Goal: Task Accomplishment & Management: Complete application form

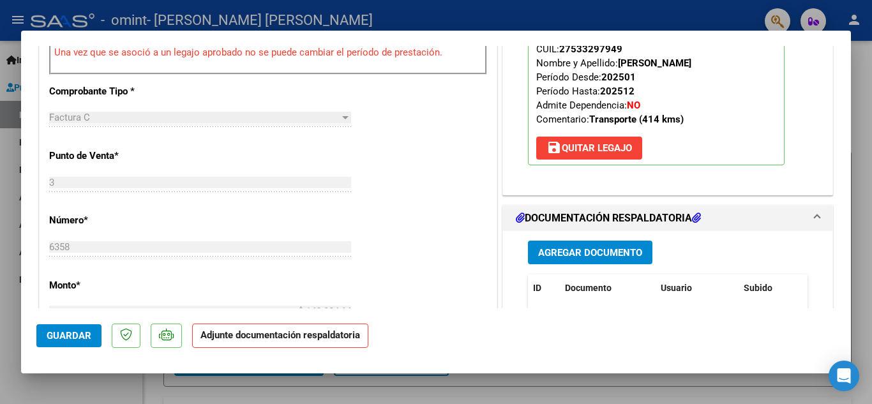
scroll to position [447, 0]
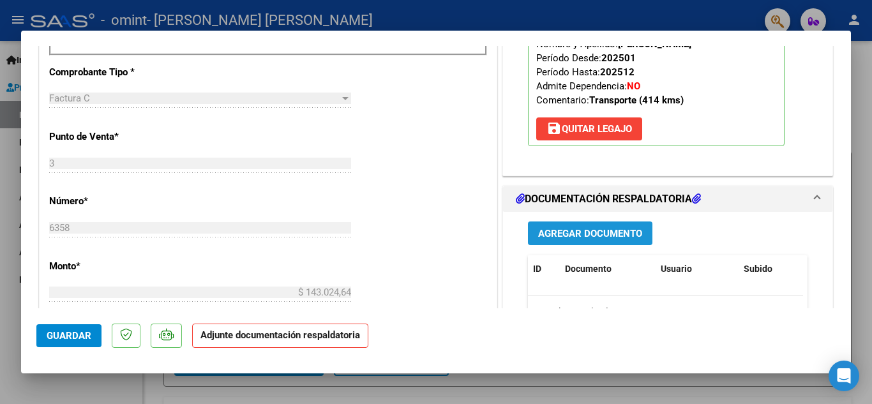
click at [568, 232] on span "Agregar Documento" at bounding box center [590, 233] width 104 height 11
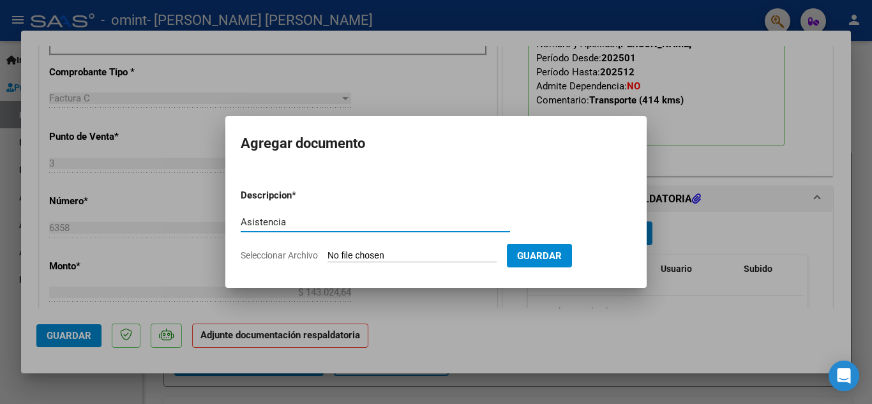
type input "Asistencia"
click at [341, 255] on input "Seleccionar Archivo" at bounding box center [411, 256] width 169 height 12
type input "C:\fakepath\[PERSON_NAME] asistencia 08-2025.pdf"
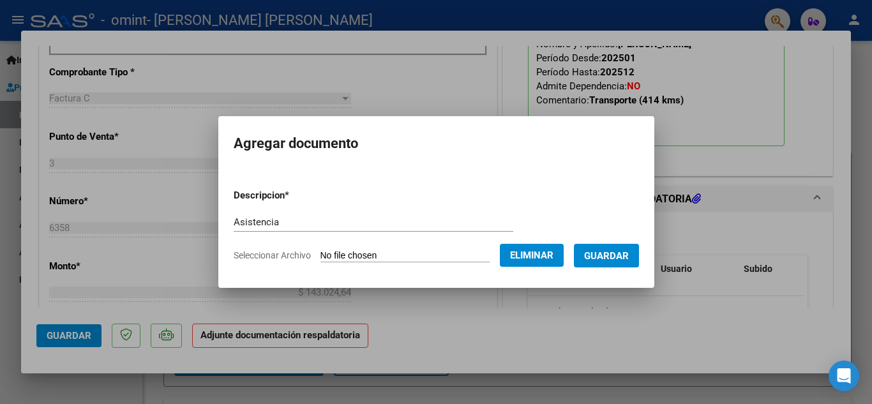
click at [616, 253] on span "Guardar" at bounding box center [606, 255] width 45 height 11
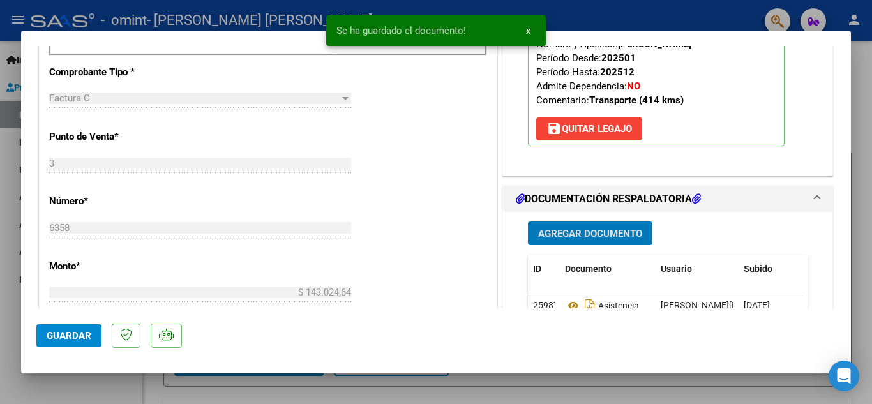
click at [77, 333] on span "Guardar" at bounding box center [69, 335] width 45 height 11
click at [601, 20] on div at bounding box center [436, 202] width 872 height 404
type input "$ 0,00"
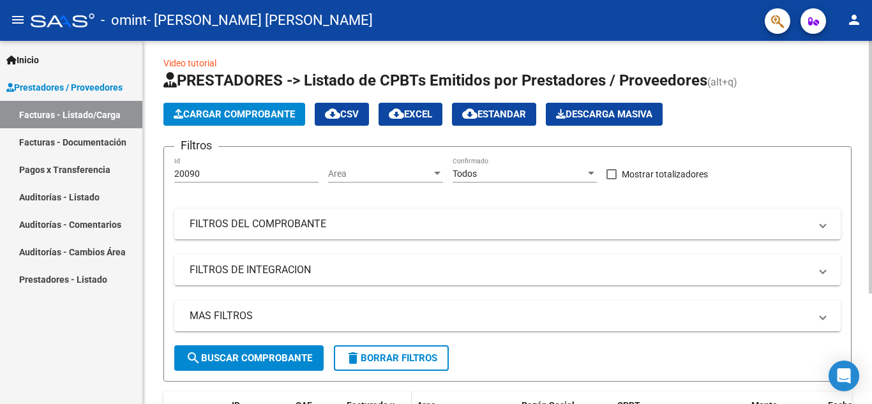
scroll to position [0, 0]
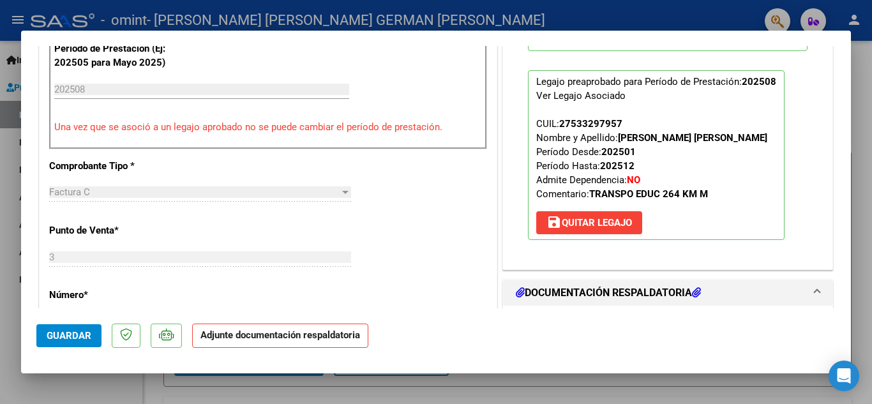
scroll to position [383, 0]
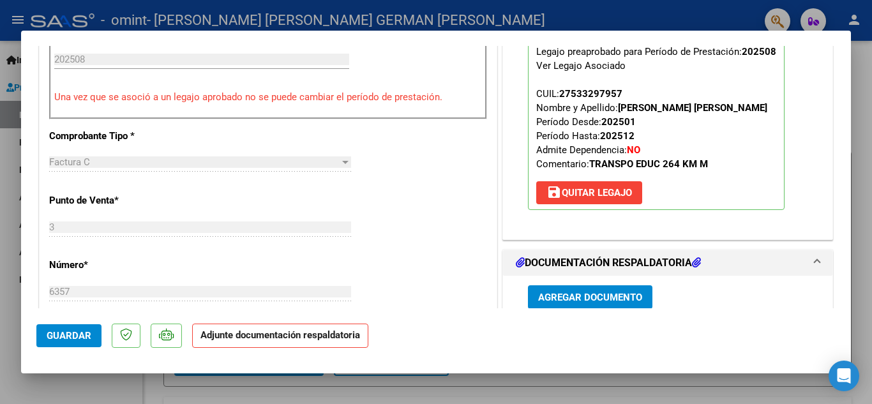
click at [596, 290] on button "Agregar Documento" at bounding box center [590, 297] width 124 height 24
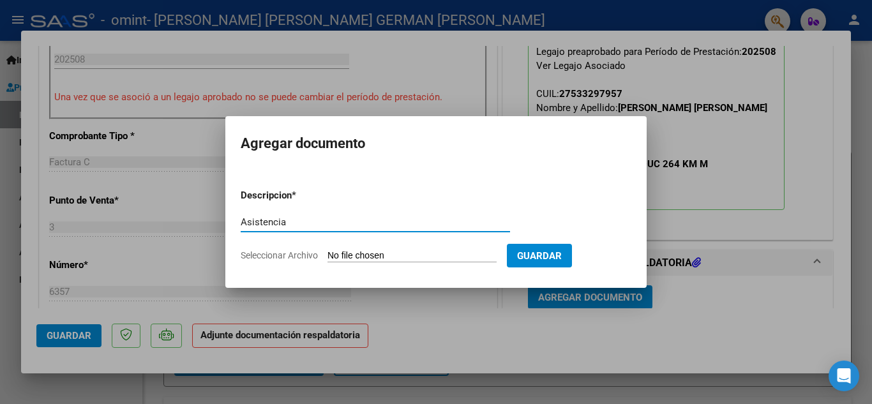
type input "Asistencia"
click at [346, 255] on input "Seleccionar Archivo" at bounding box center [411, 256] width 169 height 12
type input "C:\fakepath\[PERSON_NAME] [PERSON_NAME] asistencia 08-2025.pdf"
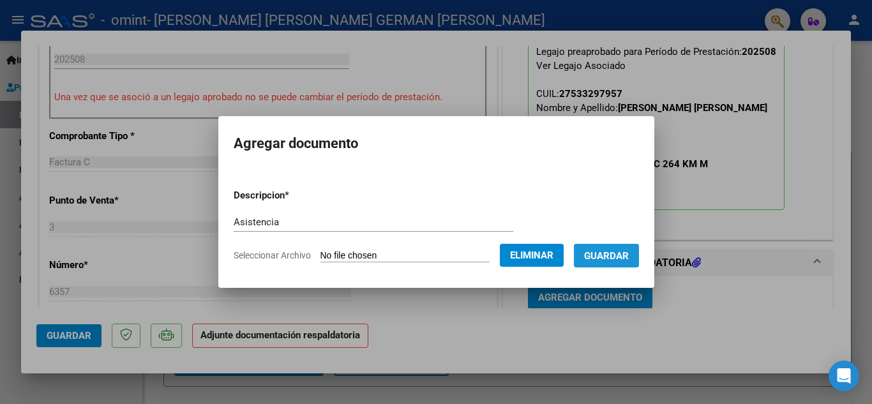
click at [615, 257] on span "Guardar" at bounding box center [606, 255] width 45 height 11
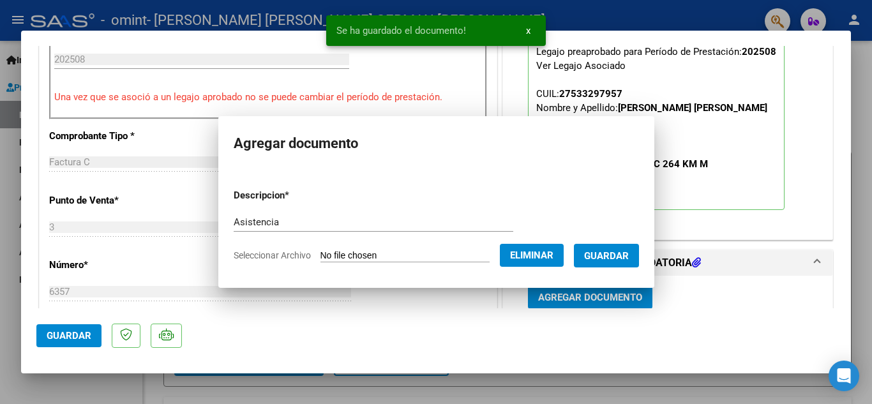
scroll to position [384, 0]
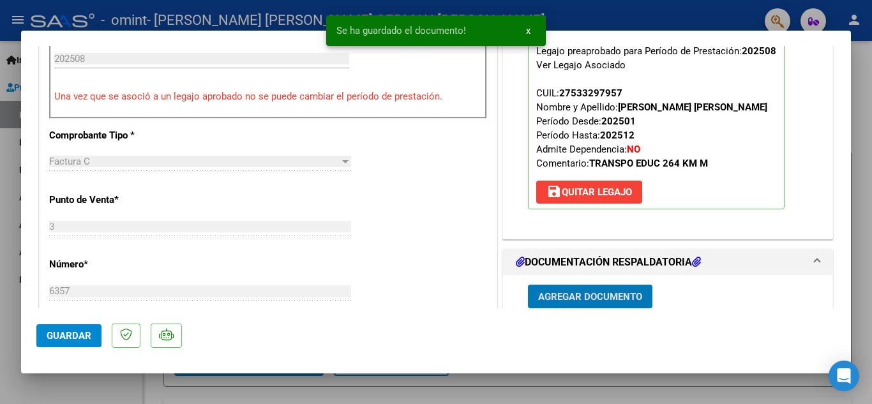
click at [76, 331] on span "Guardar" at bounding box center [69, 335] width 45 height 11
click at [578, 17] on div at bounding box center [436, 202] width 872 height 404
type input "$ 0,00"
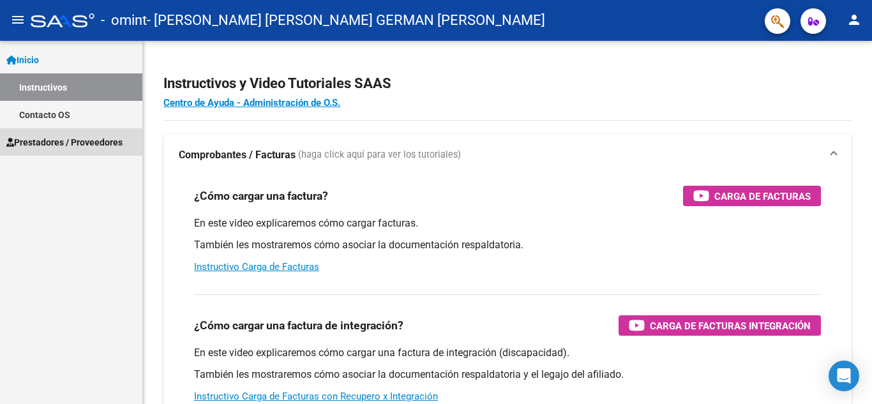
click at [91, 135] on span "Prestadores / Proveedores" at bounding box center [64, 142] width 116 height 14
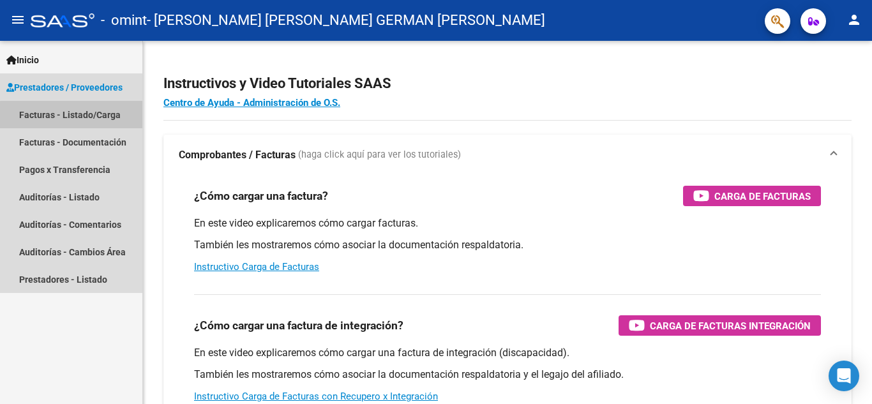
click at [99, 117] on link "Facturas - Listado/Carga" at bounding box center [71, 114] width 142 height 27
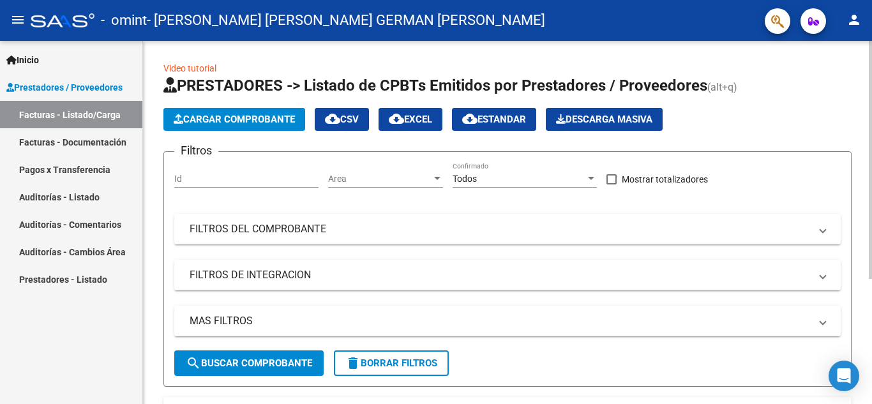
click at [237, 121] on span "Cargar Comprobante" at bounding box center [234, 119] width 121 height 11
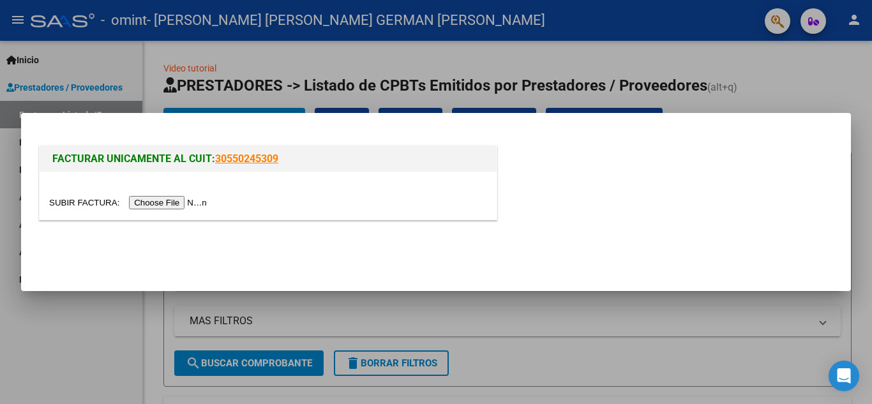
click at [140, 204] on input "file" at bounding box center [129, 202] width 161 height 13
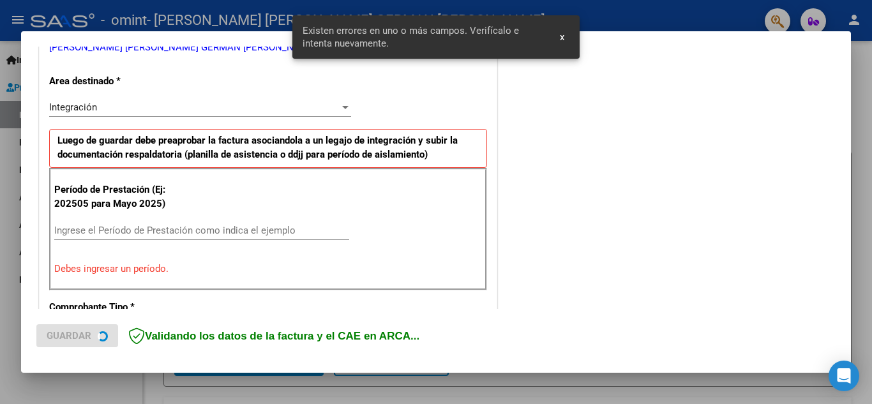
scroll to position [289, 0]
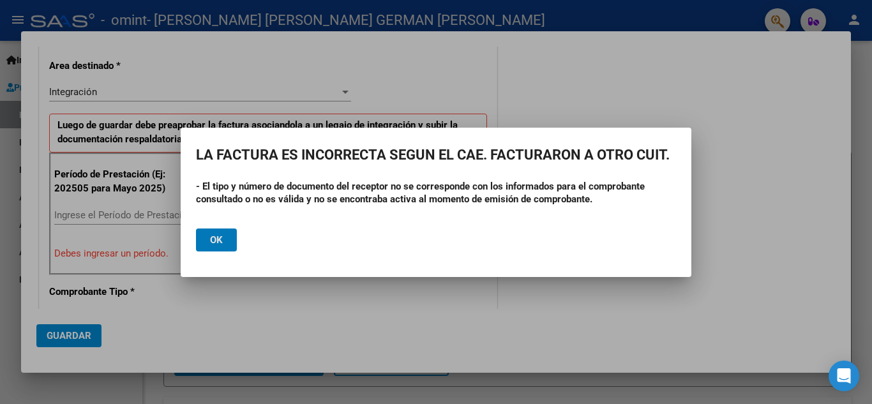
click at [218, 234] on span "Ok" at bounding box center [216, 239] width 13 height 11
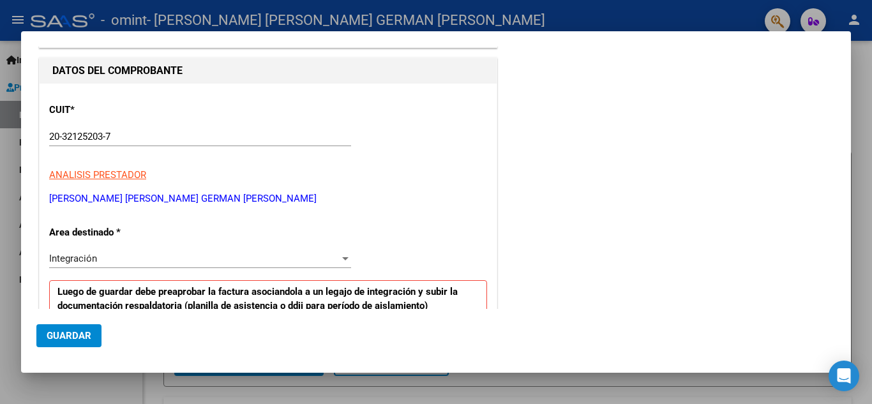
scroll to position [128, 0]
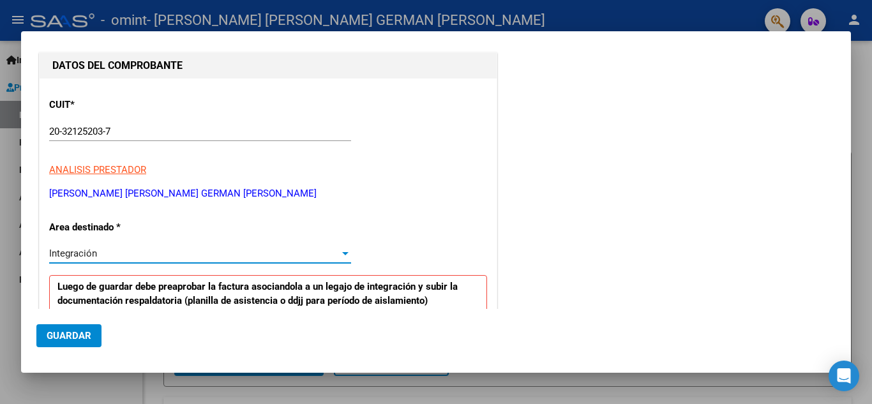
click at [167, 250] on div "Integración" at bounding box center [194, 253] width 290 height 11
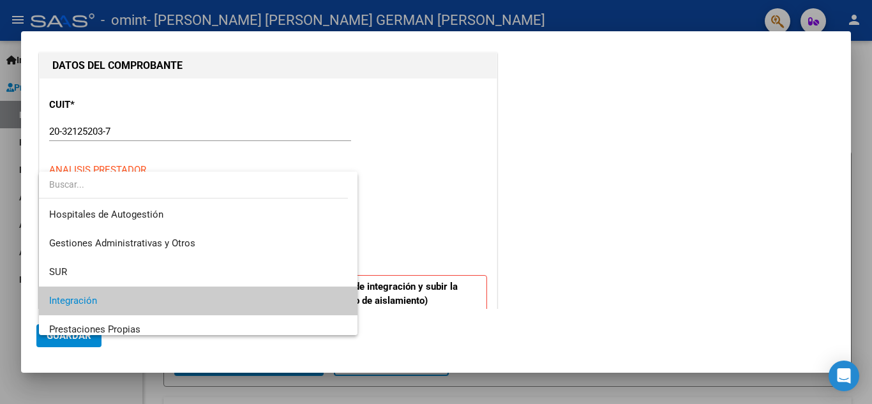
scroll to position [48, 0]
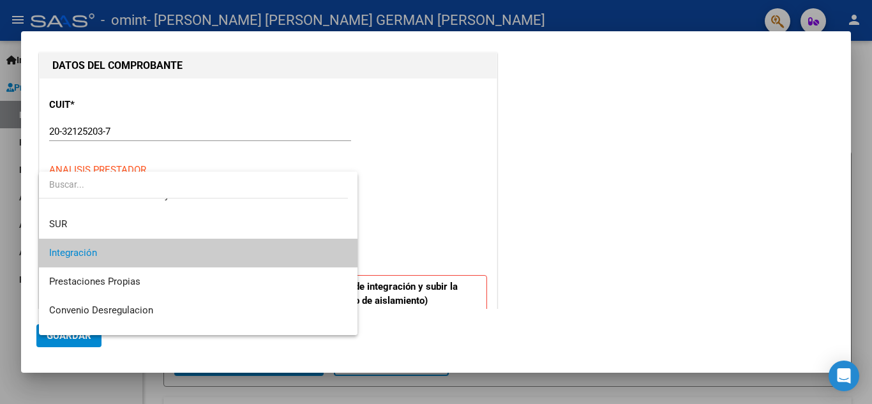
click at [167, 250] on span "Integración" at bounding box center [198, 253] width 298 height 29
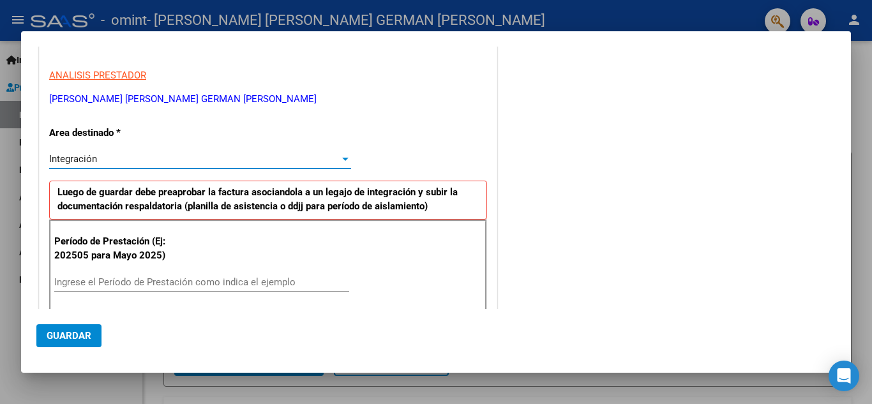
scroll to position [255, 0]
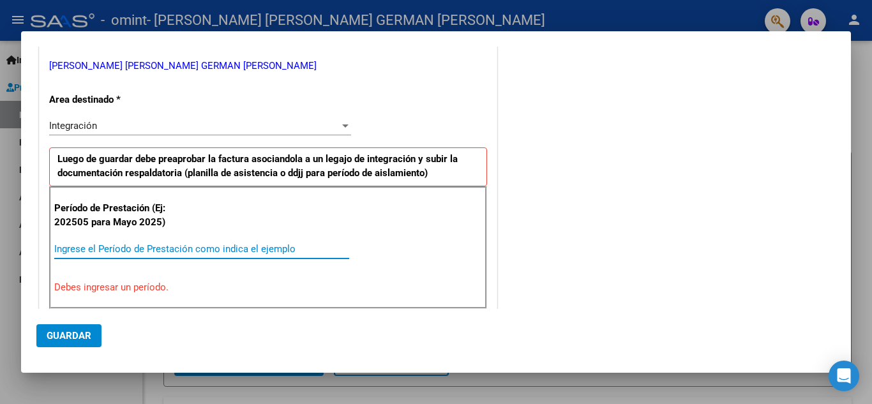
click at [171, 248] on input "Ingrese el Período de Prestación como indica el ejemplo" at bounding box center [201, 248] width 295 height 11
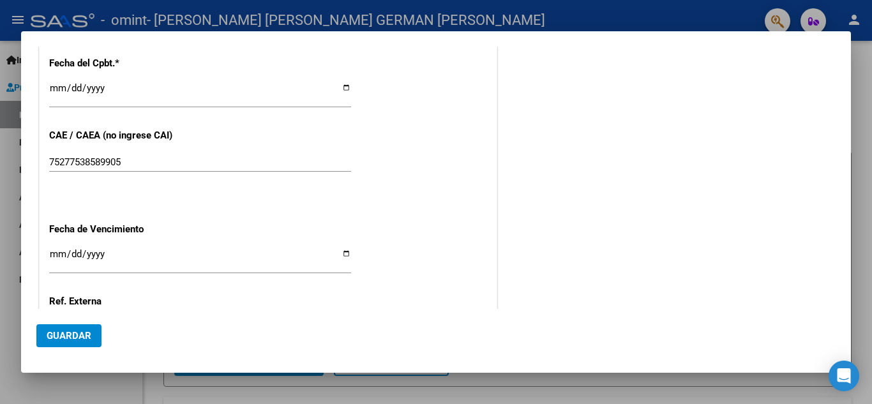
scroll to position [766, 0]
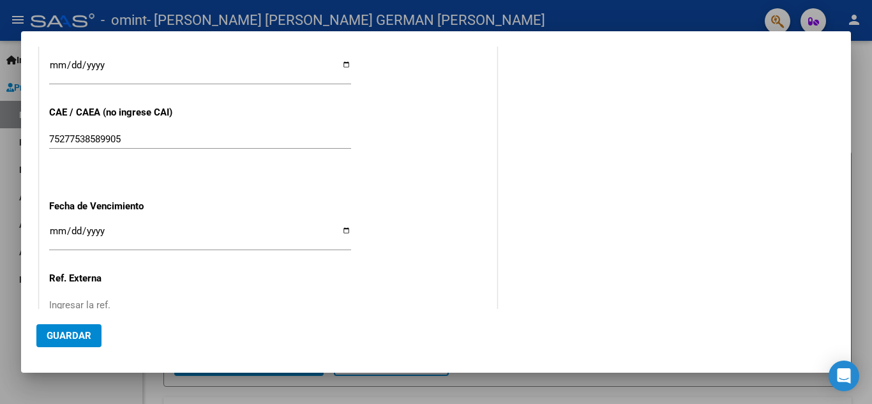
type input "202506"
click at [342, 232] on input "Ingresar la fecha" at bounding box center [200, 236] width 302 height 20
type input "2025-07-17"
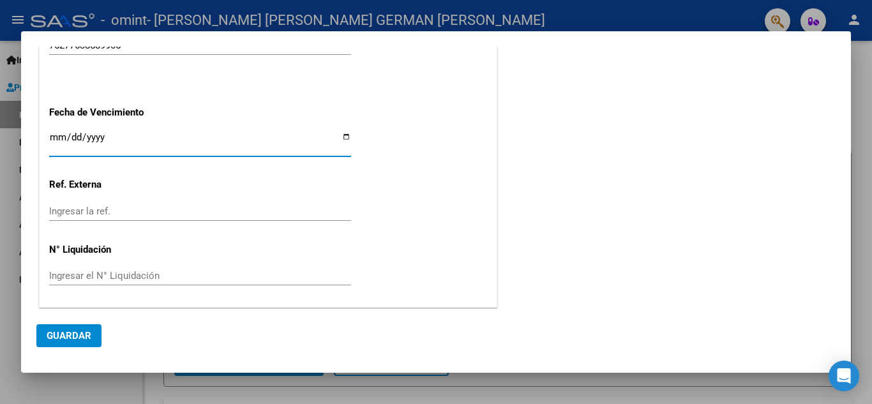
scroll to position [861, 0]
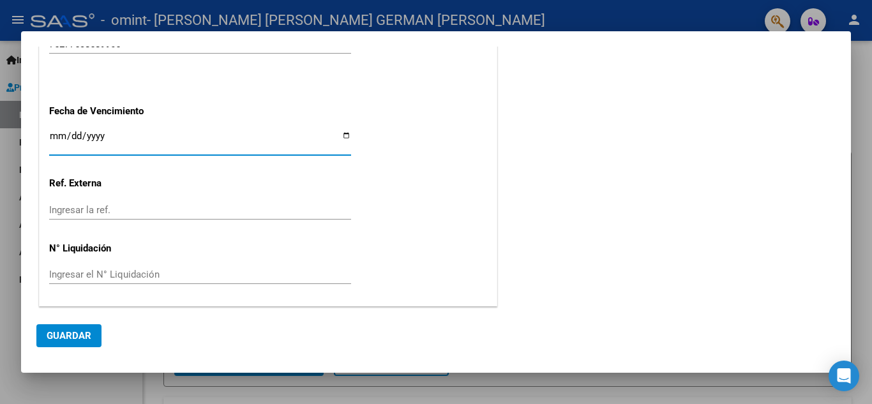
click at [69, 329] on button "Guardar" at bounding box center [68, 335] width 65 height 23
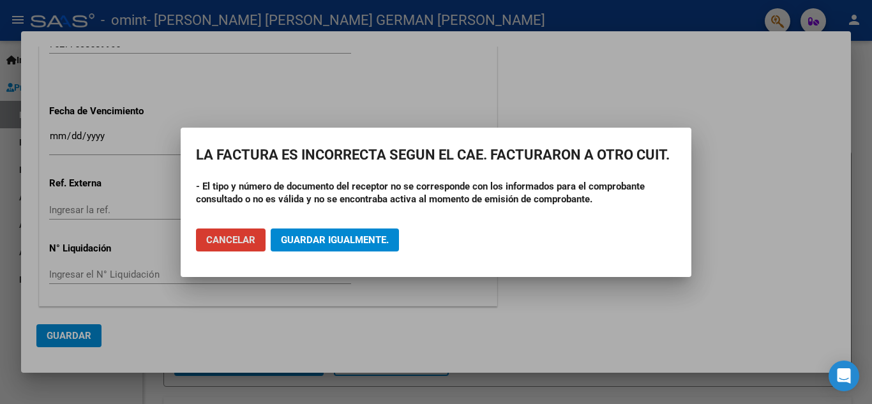
click at [346, 234] on span "Guardar igualmente." at bounding box center [335, 239] width 108 height 11
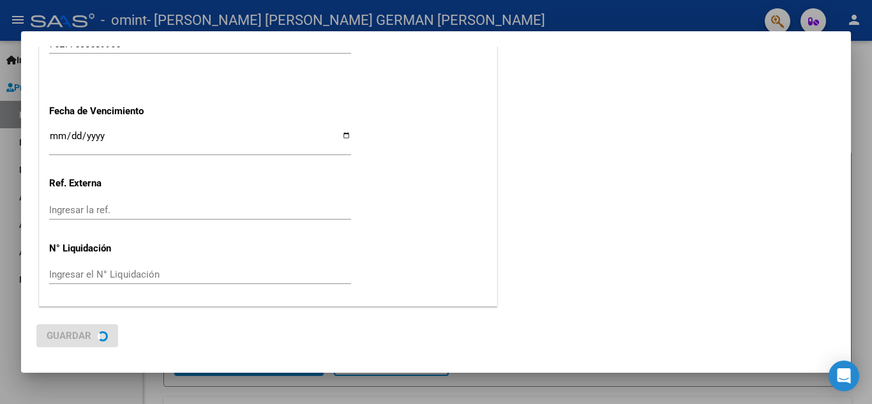
scroll to position [0, 0]
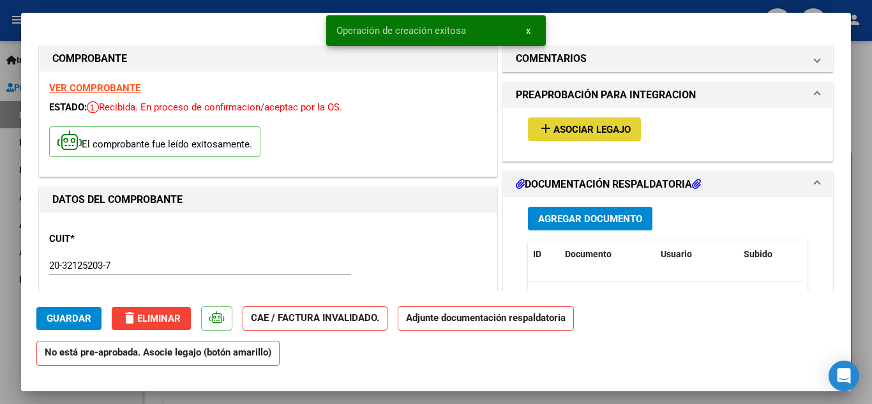
click at [576, 131] on span "Asociar Legajo" at bounding box center [591, 129] width 77 height 11
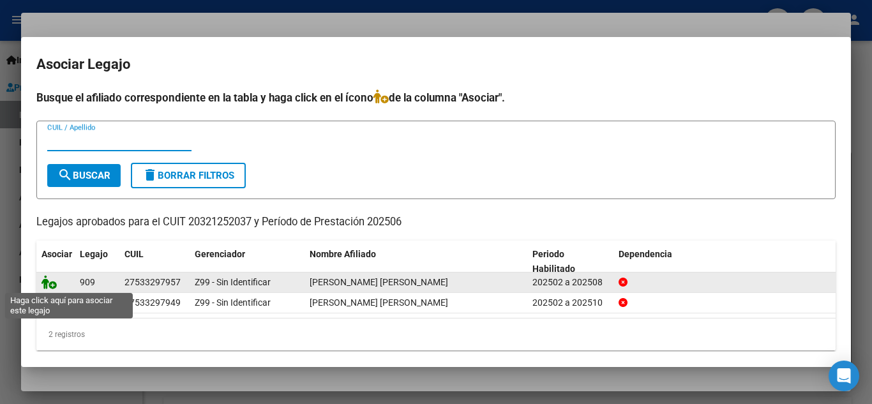
click at [55, 283] on icon at bounding box center [48, 282] width 15 height 14
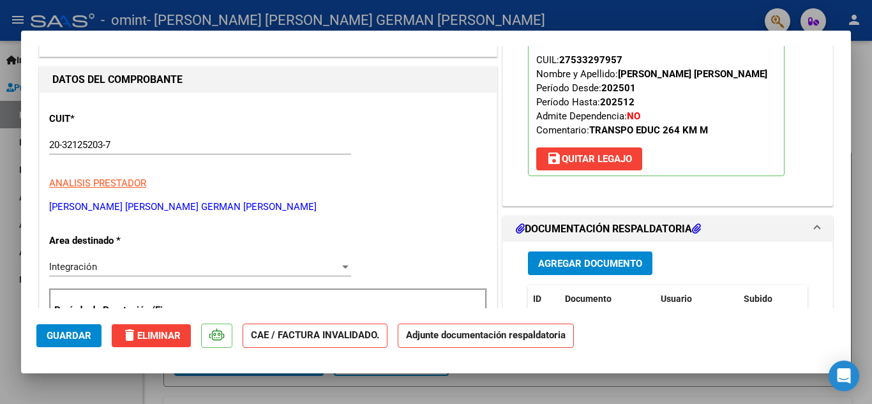
scroll to position [128, 0]
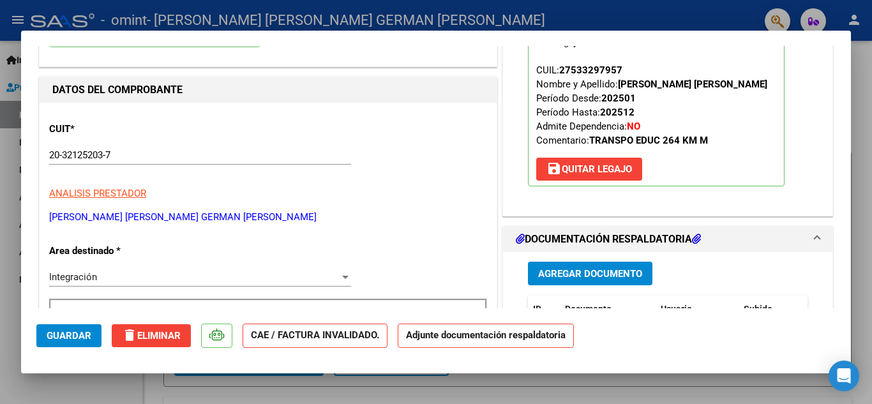
click at [571, 273] on span "Agregar Documento" at bounding box center [590, 273] width 104 height 11
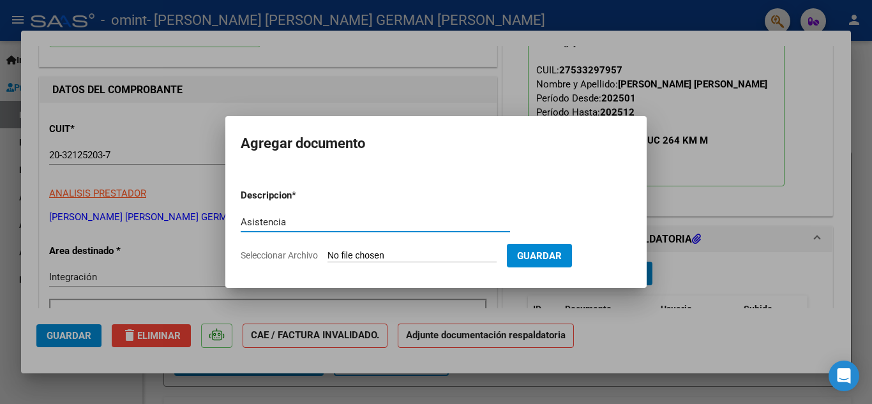
type input "Asistencia"
click at [343, 255] on input "Seleccionar Archivo" at bounding box center [411, 256] width 169 height 12
type input "C:\fakepath\Ruiz Moreno Isabella asistencia 06-2025.pdf"
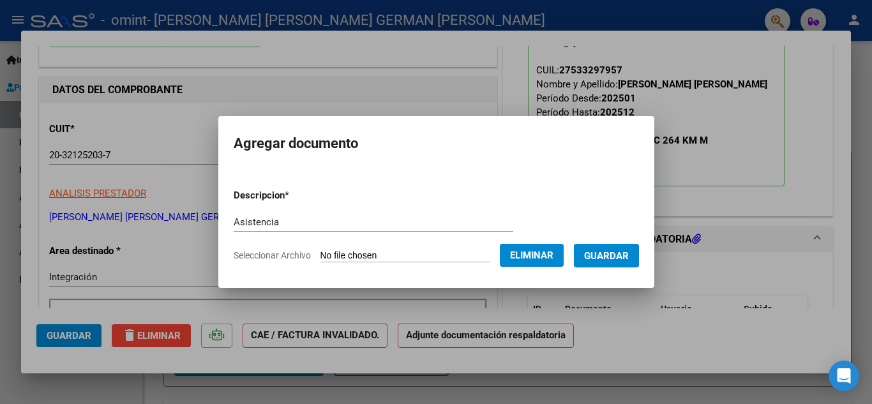
click at [604, 255] on span "Guardar" at bounding box center [606, 255] width 45 height 11
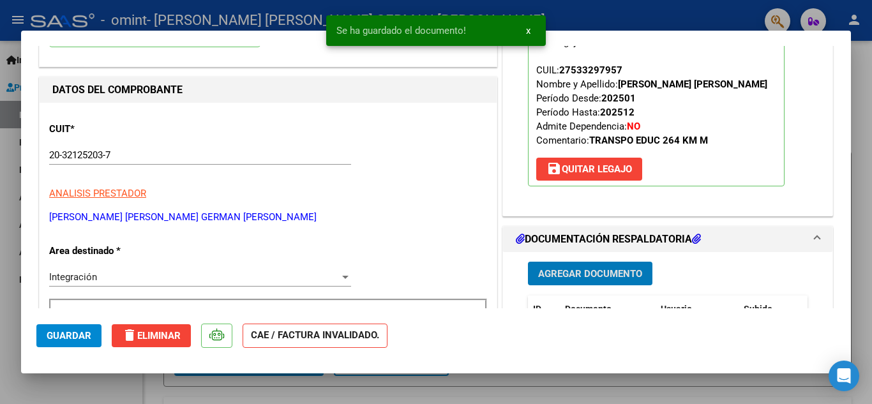
click at [66, 334] on span "Guardar" at bounding box center [69, 335] width 45 height 11
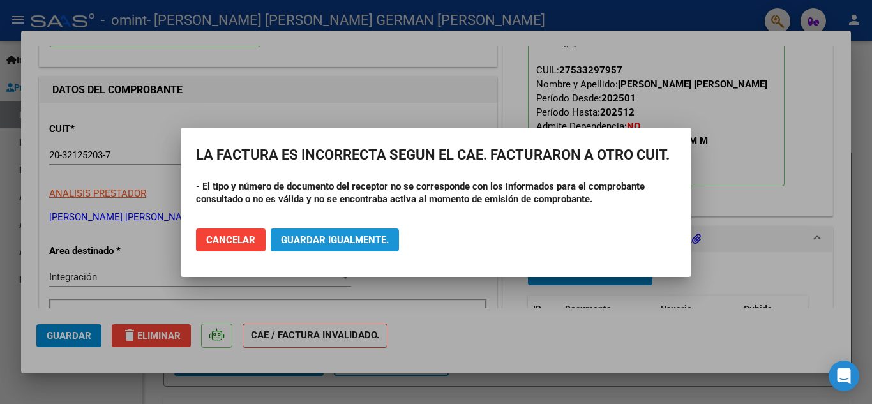
click at [323, 240] on span "Guardar igualmente." at bounding box center [335, 239] width 108 height 11
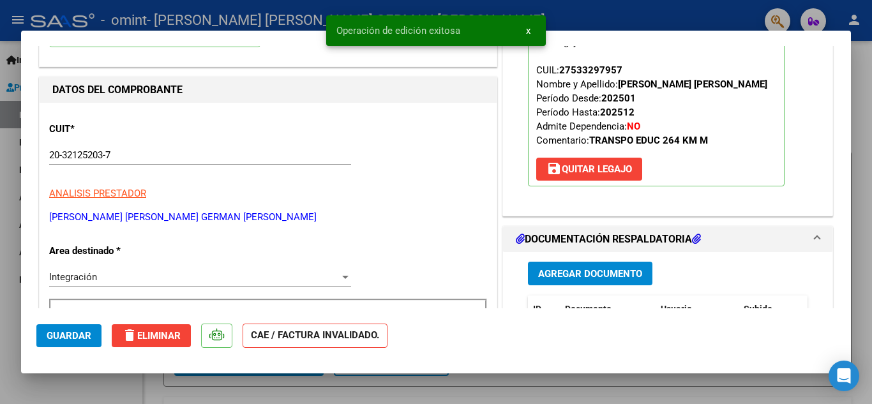
click at [71, 329] on button "Guardar" at bounding box center [68, 335] width 65 height 23
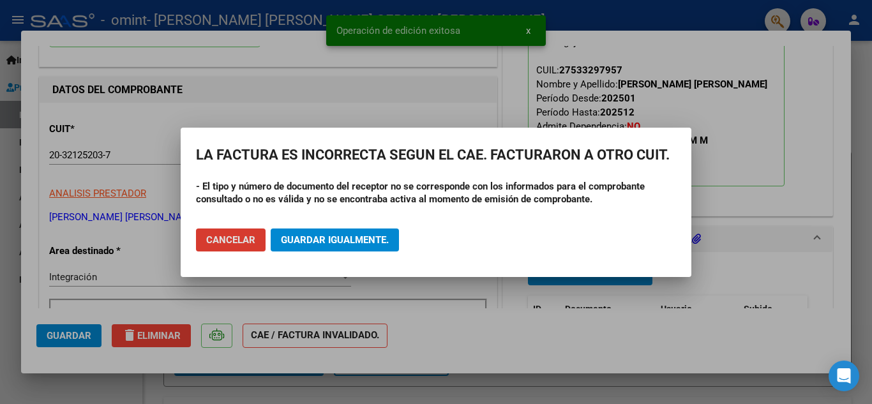
click at [317, 237] on span "Guardar igualmente." at bounding box center [335, 239] width 108 height 11
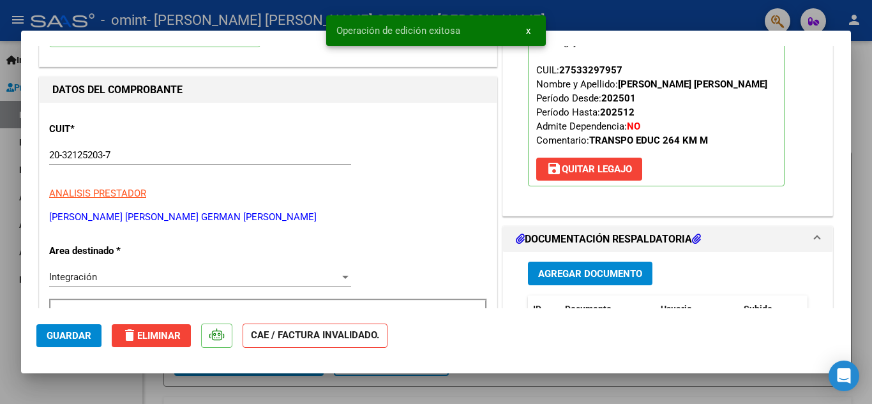
click at [579, 17] on div at bounding box center [436, 202] width 872 height 404
type input "$ 0,00"
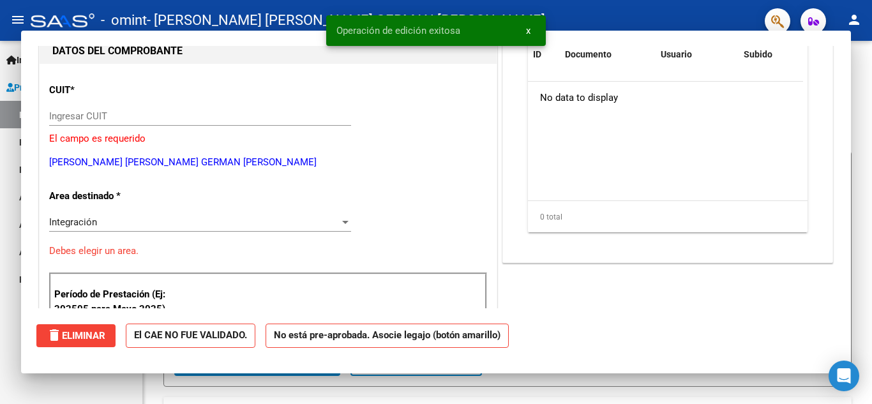
scroll to position [135, 0]
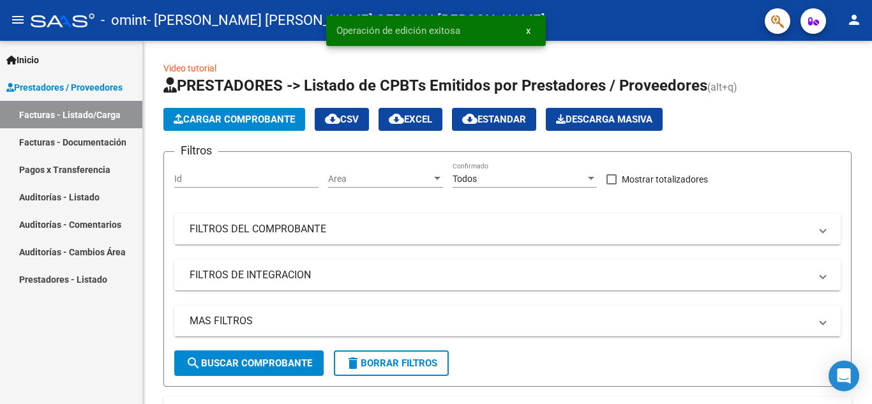
click at [102, 144] on link "Facturas - Documentación" at bounding box center [71, 141] width 142 height 27
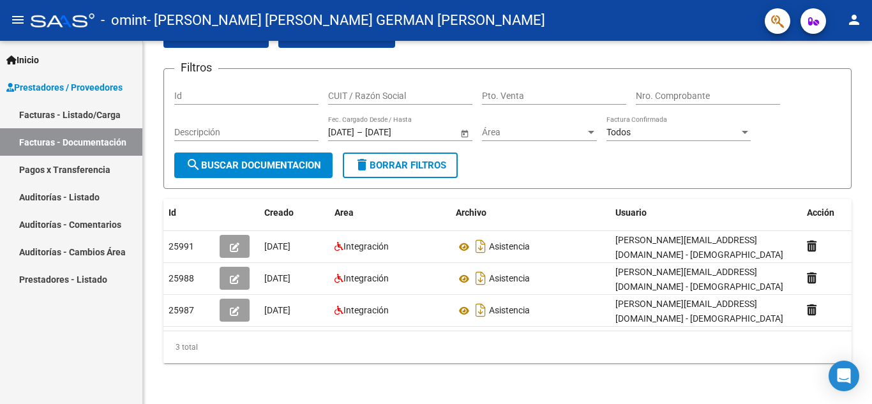
click at [100, 116] on link "Facturas - Listado/Carga" at bounding box center [71, 114] width 142 height 27
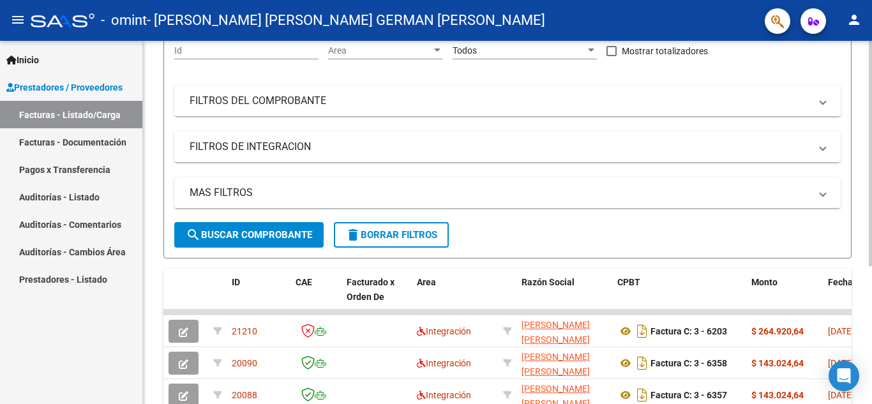
scroll to position [64, 0]
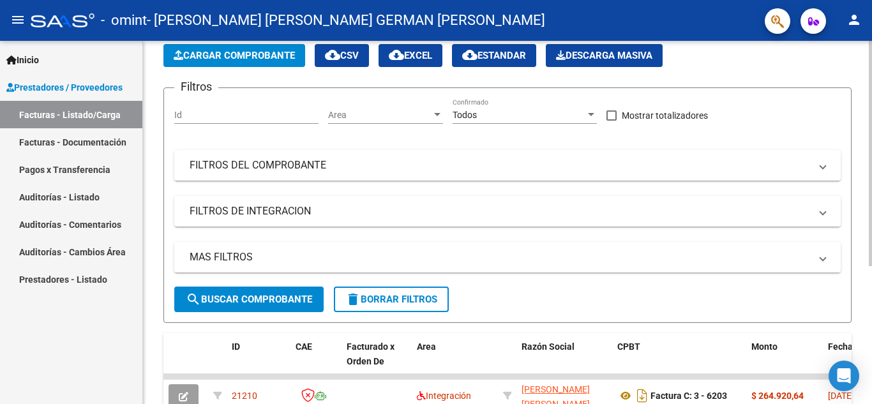
click at [243, 56] on span "Cargar Comprobante" at bounding box center [234, 55] width 121 height 11
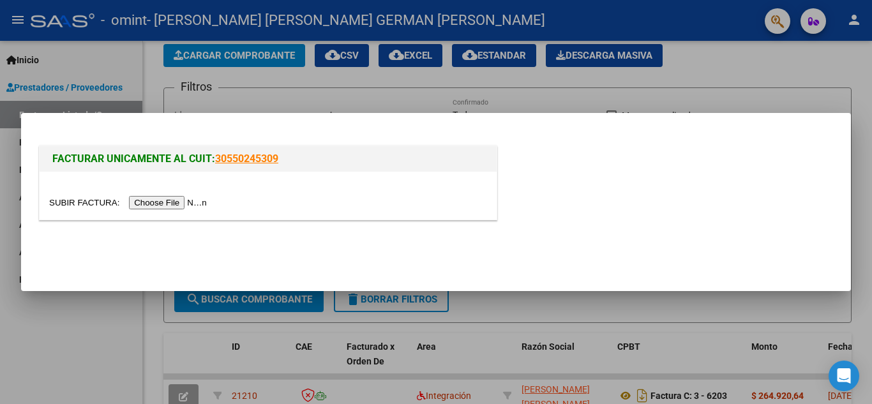
click at [161, 197] on input "file" at bounding box center [129, 202] width 161 height 13
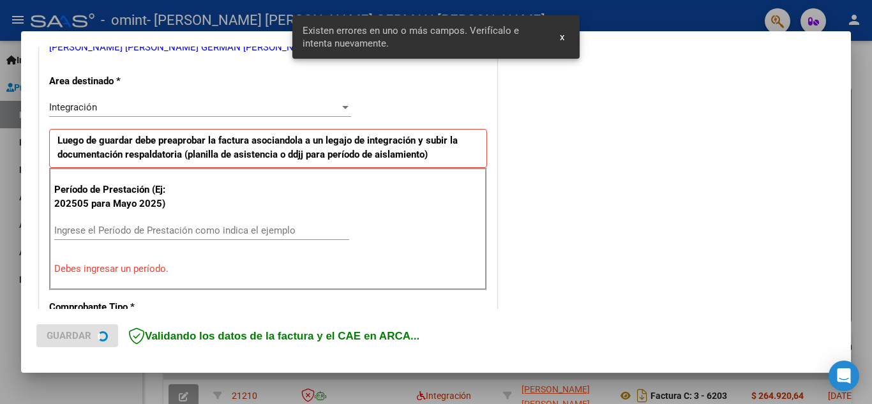
scroll to position [289, 0]
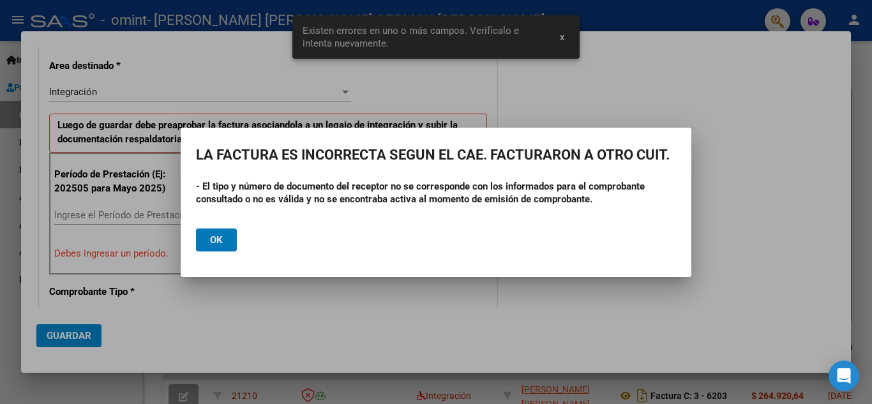
click at [227, 237] on button "Ok" at bounding box center [216, 239] width 41 height 23
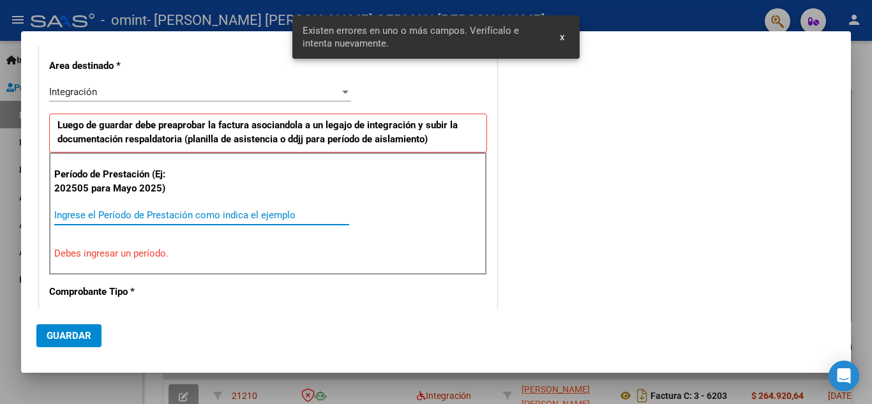
click at [179, 211] on input "Ingrese el Período de Prestación como indica el ejemplo" at bounding box center [201, 214] width 295 height 11
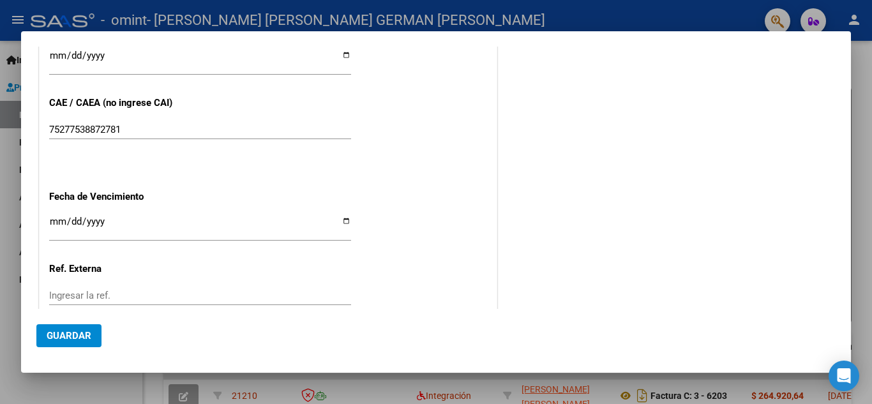
scroll to position [800, 0]
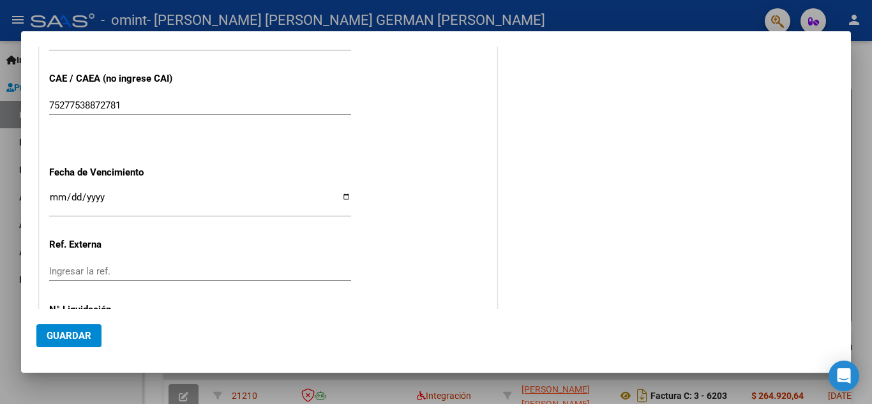
type input "202506"
click at [340, 196] on input "Ingresar la fecha" at bounding box center [200, 202] width 302 height 20
type input "2025-07-17"
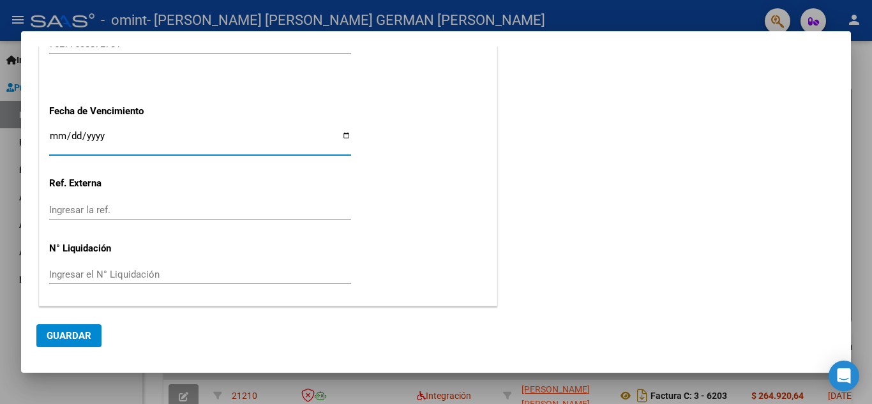
click at [80, 332] on span "Guardar" at bounding box center [69, 335] width 45 height 11
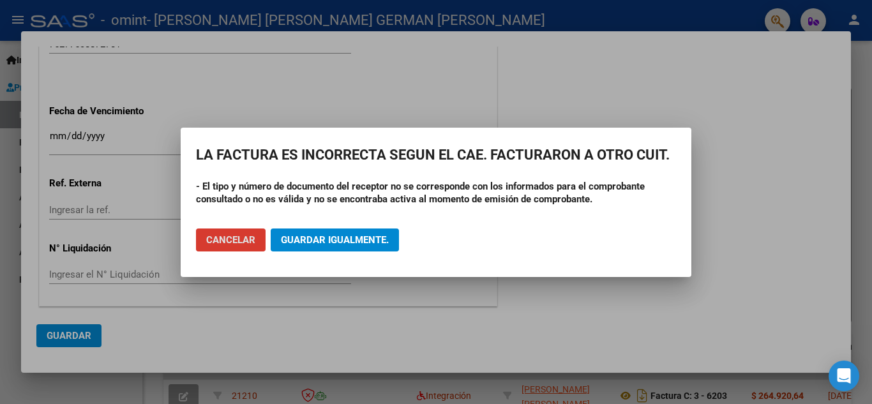
click at [325, 243] on span "Guardar igualmente." at bounding box center [335, 239] width 108 height 11
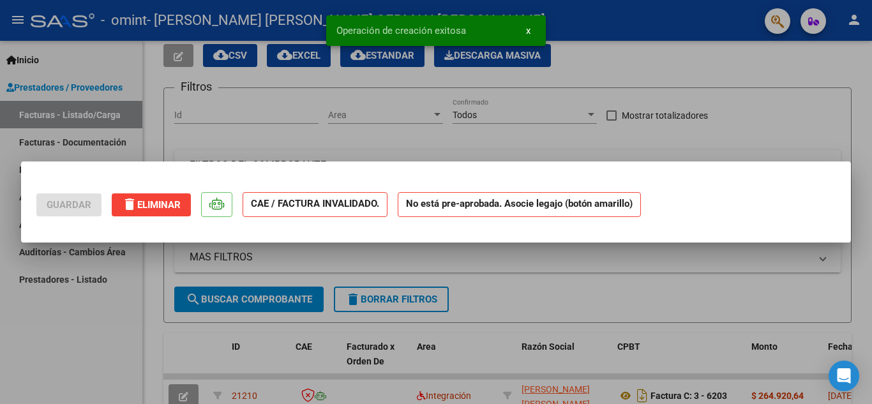
scroll to position [0, 0]
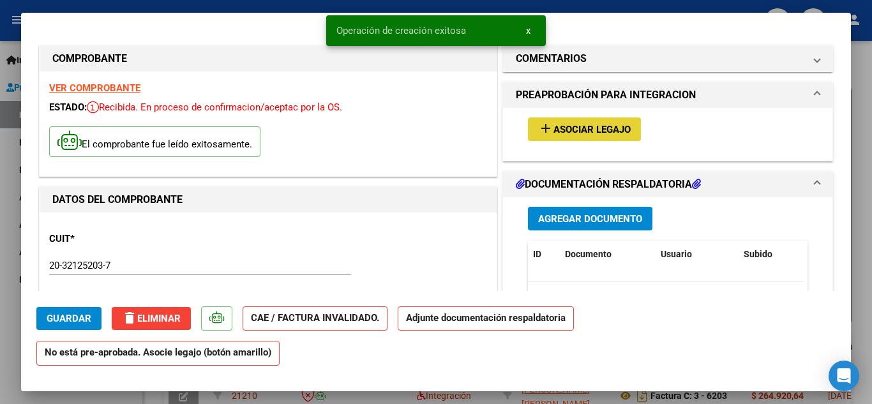
click at [566, 126] on span "Asociar Legajo" at bounding box center [591, 129] width 77 height 11
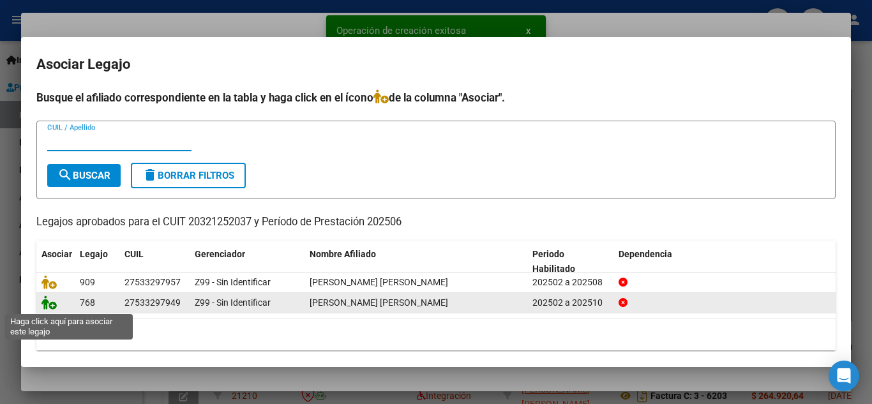
click at [50, 302] on icon at bounding box center [48, 302] width 15 height 14
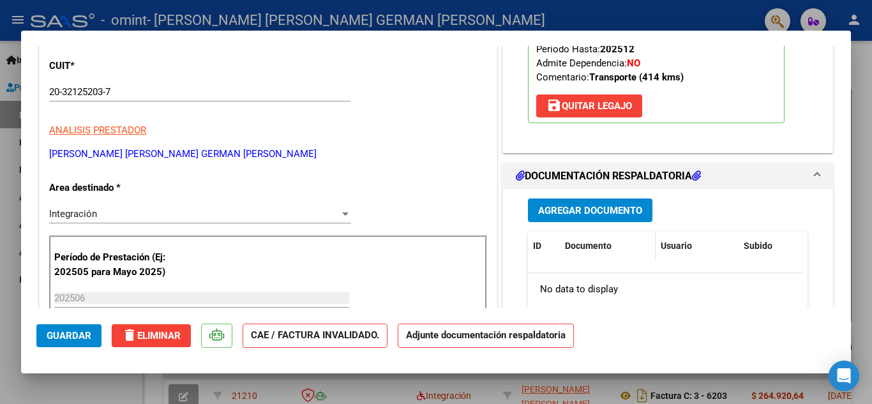
scroll to position [191, 0]
click at [585, 216] on button "Agregar Documento" at bounding box center [590, 210] width 124 height 24
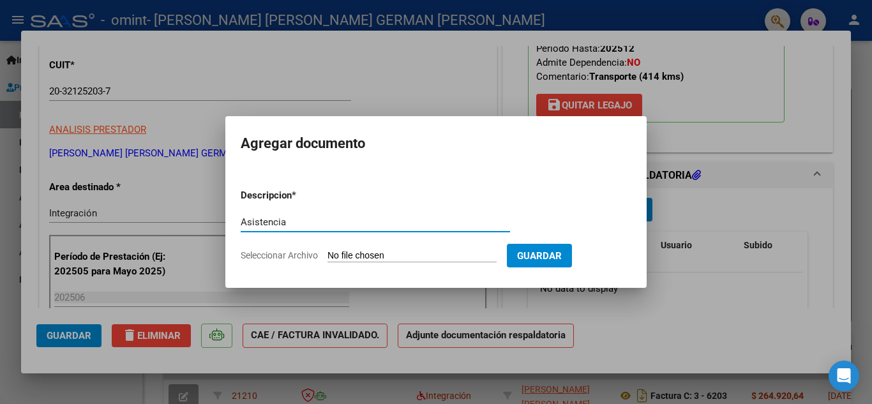
type input "Asistencia"
click at [339, 258] on input "Seleccionar Archivo" at bounding box center [411, 256] width 169 height 12
type input "C:\fakepath\Romero Valentina asistencia 06-2025.pdf"
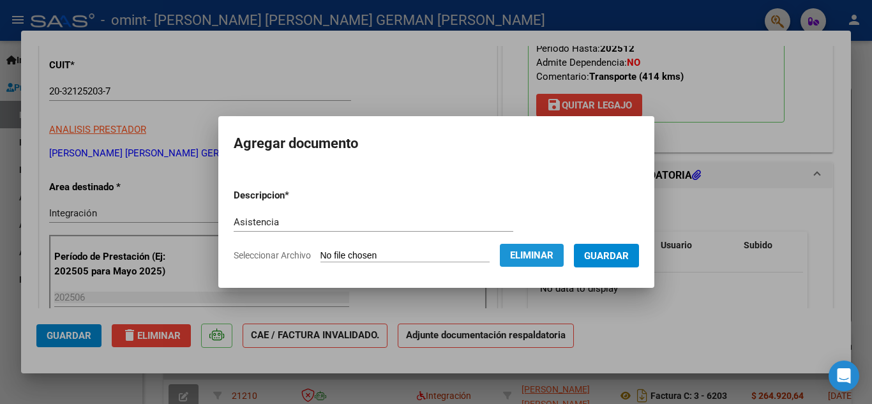
click at [539, 252] on span "Eliminar" at bounding box center [531, 255] width 43 height 11
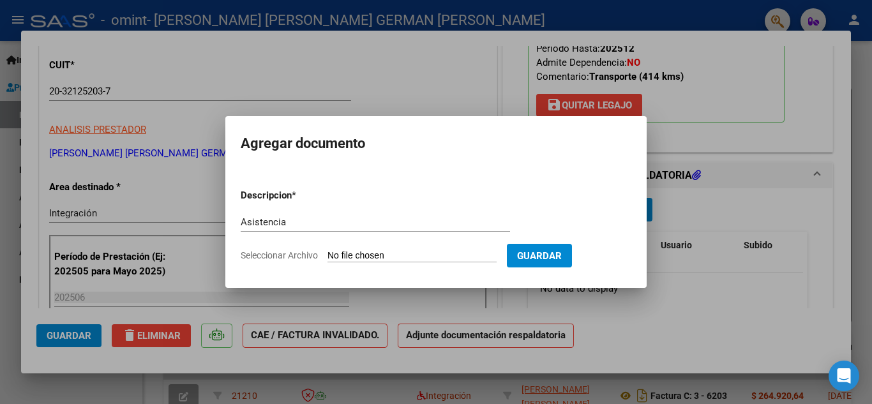
click at [336, 257] on input "Seleccionar Archivo" at bounding box center [411, 256] width 169 height 12
type input "C:\fakepath\Ruiz Moreno Valentina asistencia 06-2025.pdf"
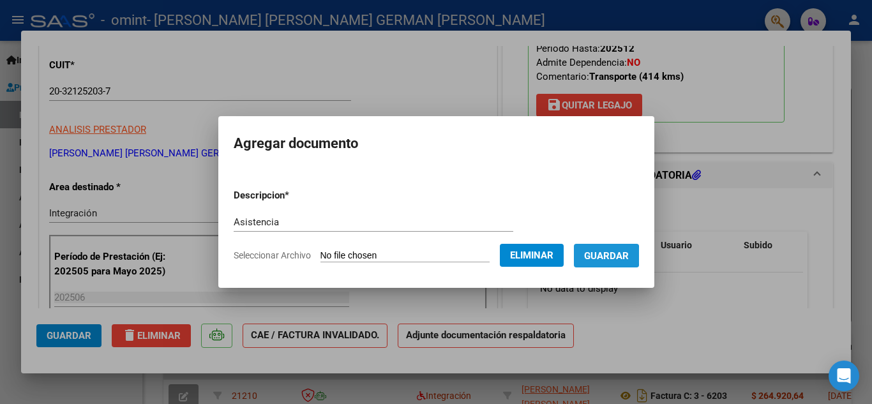
click at [611, 256] on span "Guardar" at bounding box center [606, 255] width 45 height 11
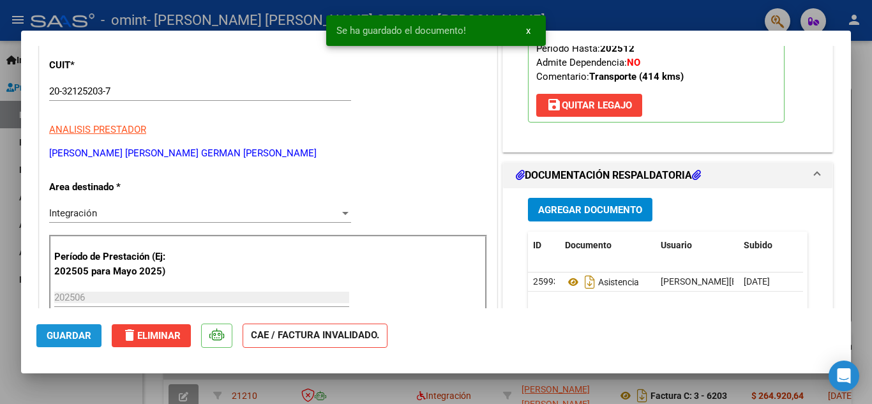
click at [87, 334] on span "Guardar" at bounding box center [69, 335] width 45 height 11
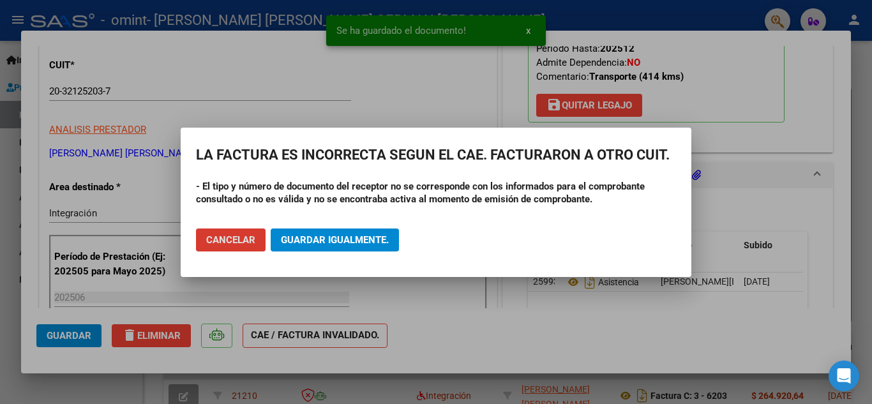
click at [347, 241] on span "Guardar igualmente." at bounding box center [335, 239] width 108 height 11
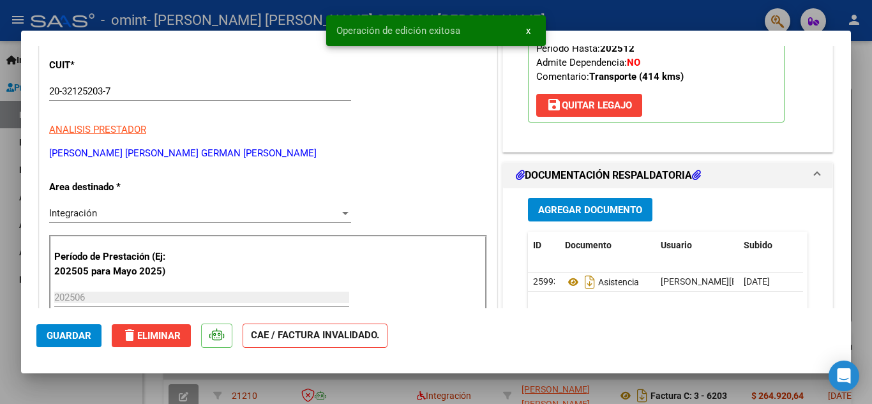
click at [595, 16] on div at bounding box center [436, 202] width 872 height 404
type input "$ 0,00"
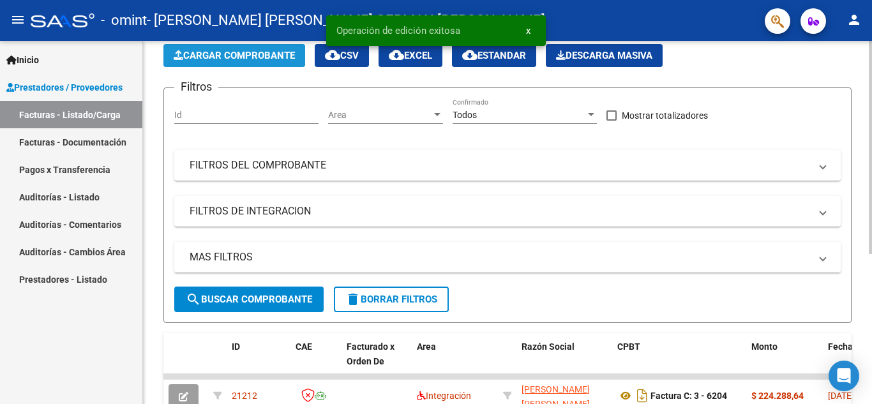
click at [225, 56] on span "Cargar Comprobante" at bounding box center [234, 55] width 121 height 11
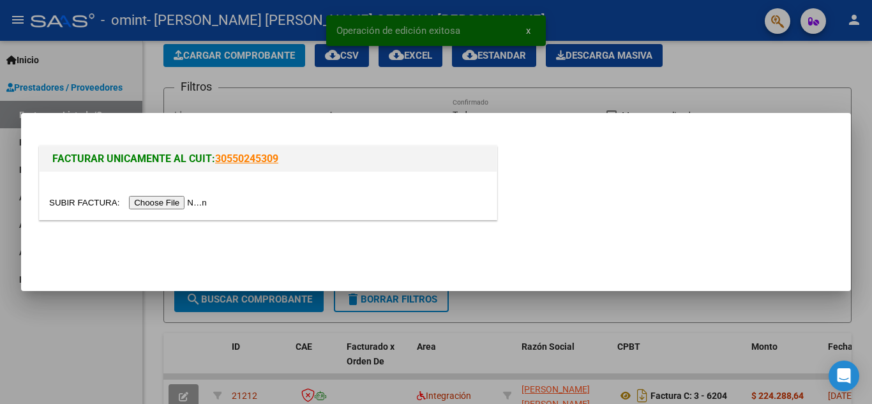
click at [156, 200] on input "file" at bounding box center [129, 202] width 161 height 13
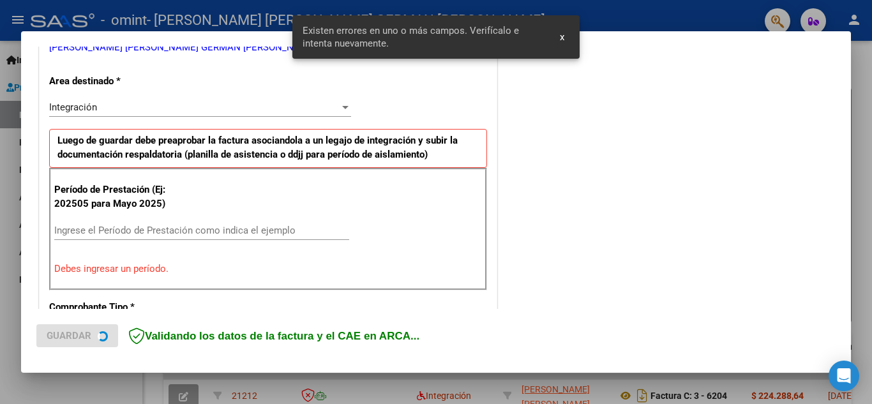
scroll to position [289, 0]
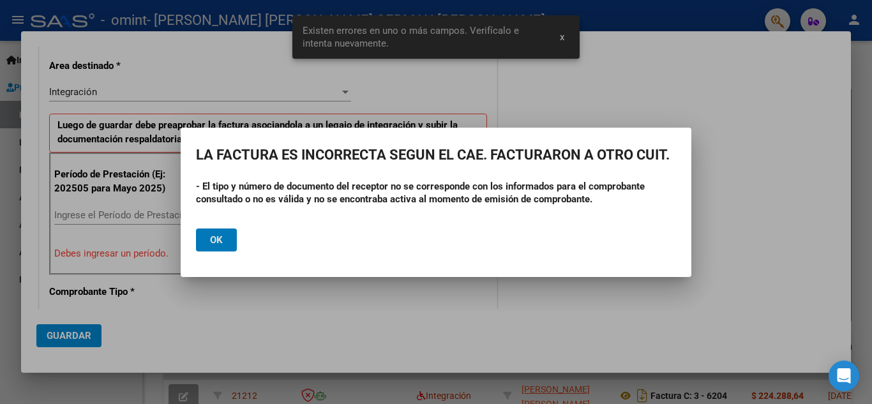
click at [218, 239] on span "Ok" at bounding box center [216, 239] width 13 height 11
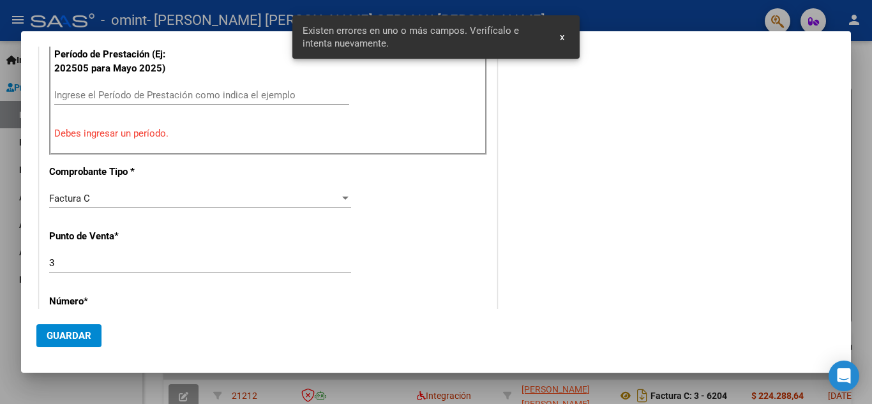
scroll to position [417, 0]
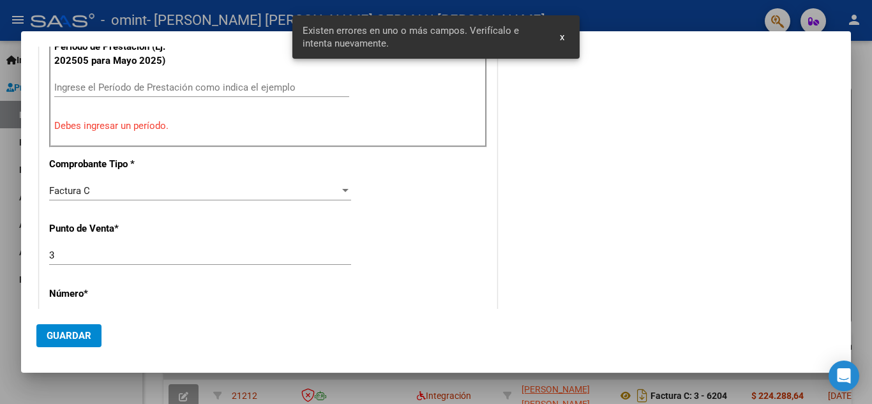
click at [181, 80] on div "Ingrese el Período de Prestación como indica el ejemplo" at bounding box center [201, 87] width 295 height 19
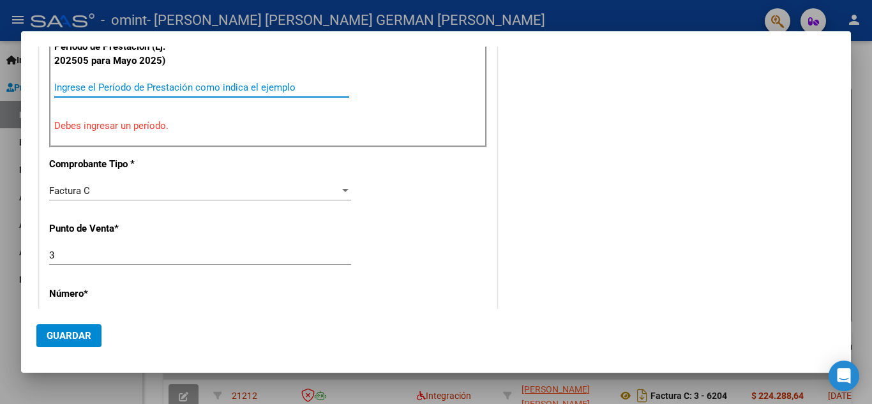
click at [183, 87] on input "Ingrese el Período de Prestación como indica el ejemplo" at bounding box center [201, 87] width 295 height 11
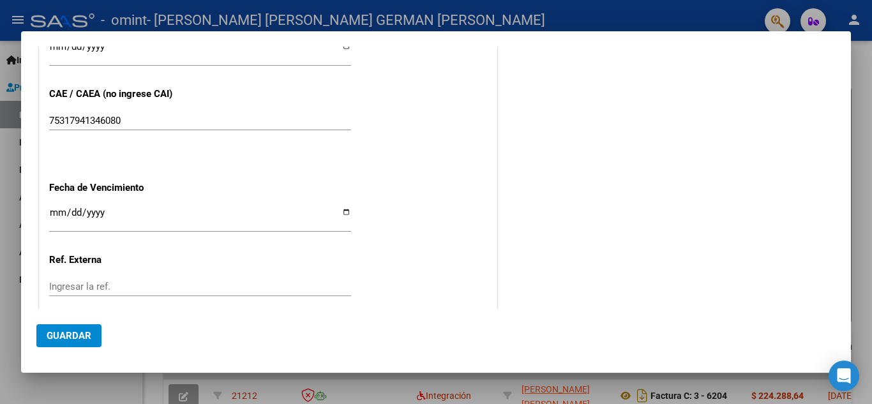
scroll to position [800, 0]
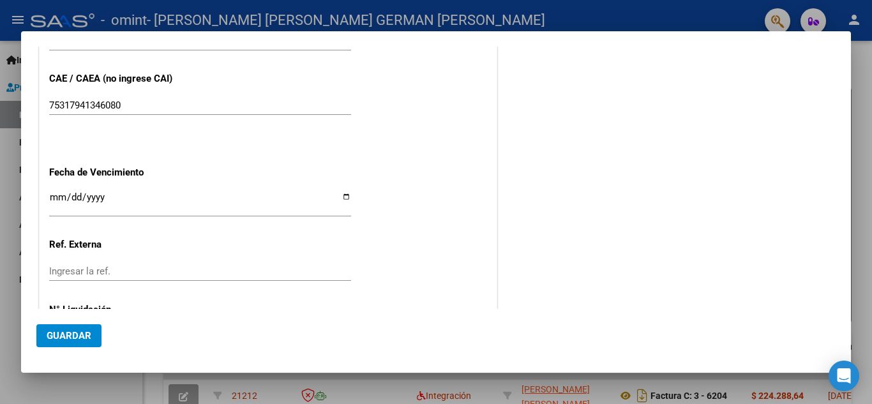
type input "202507"
click at [344, 197] on input "Ingresar la fecha" at bounding box center [200, 202] width 302 height 20
click at [341, 197] on input "2025-08-19" at bounding box center [200, 202] width 302 height 20
type input "2025-08-14"
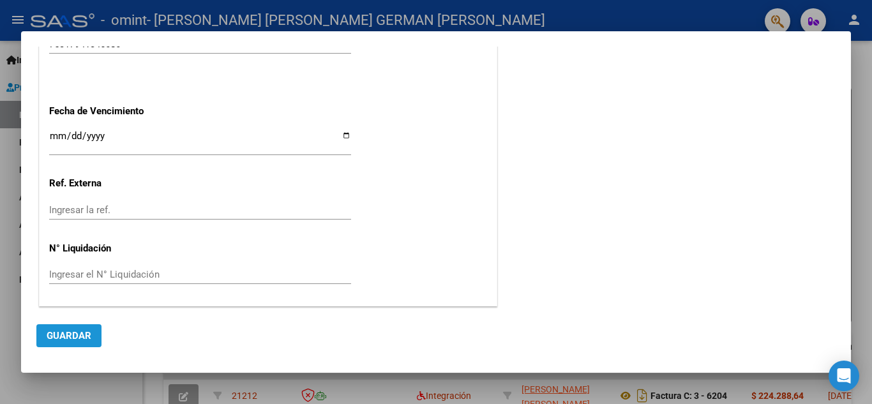
click at [78, 331] on span "Guardar" at bounding box center [69, 335] width 45 height 11
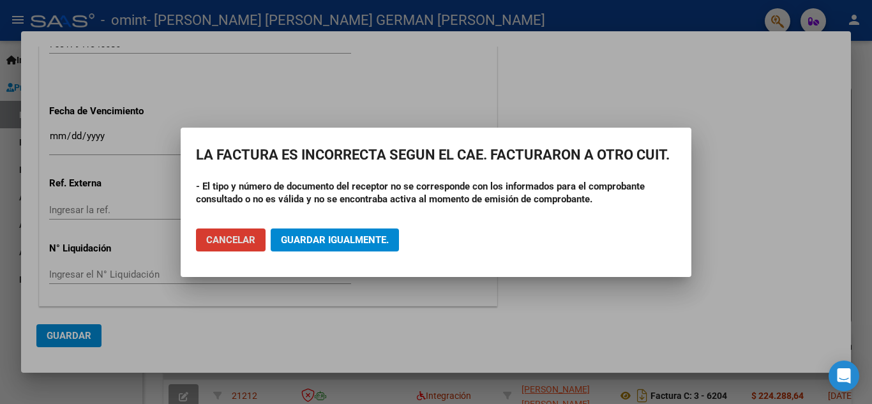
click at [306, 244] on span "Guardar igualmente." at bounding box center [335, 239] width 108 height 11
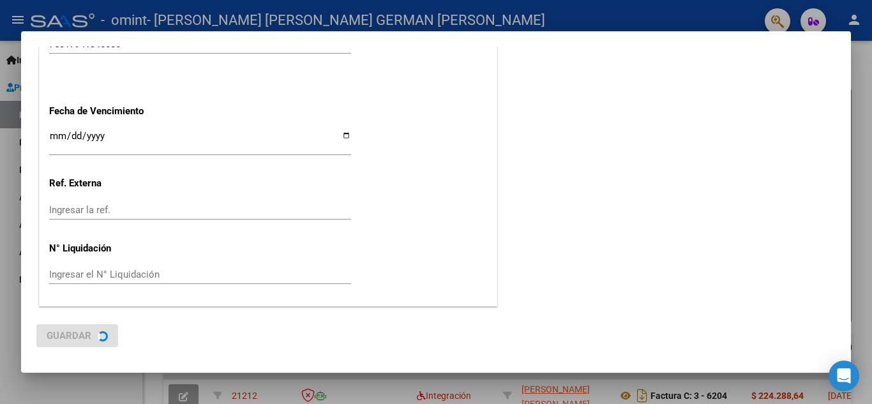
scroll to position [0, 0]
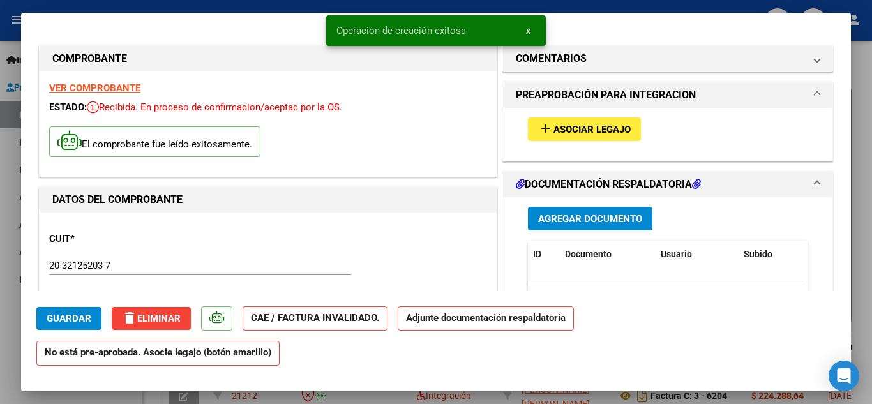
click at [573, 130] on span "Asociar Legajo" at bounding box center [591, 129] width 77 height 11
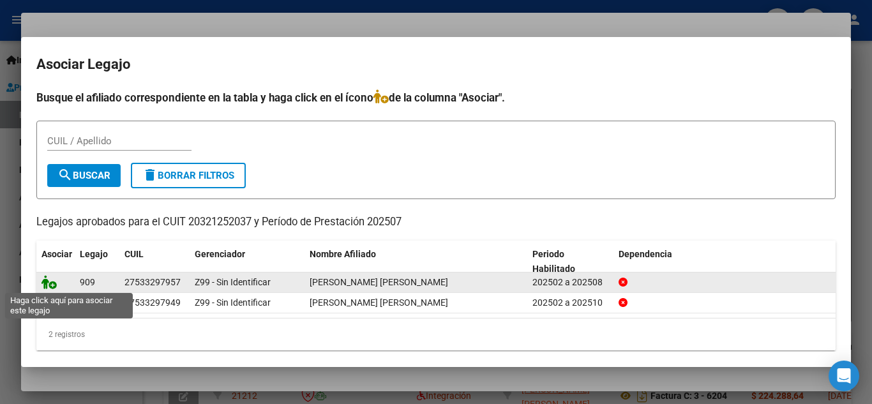
click at [49, 285] on icon at bounding box center [48, 282] width 15 height 14
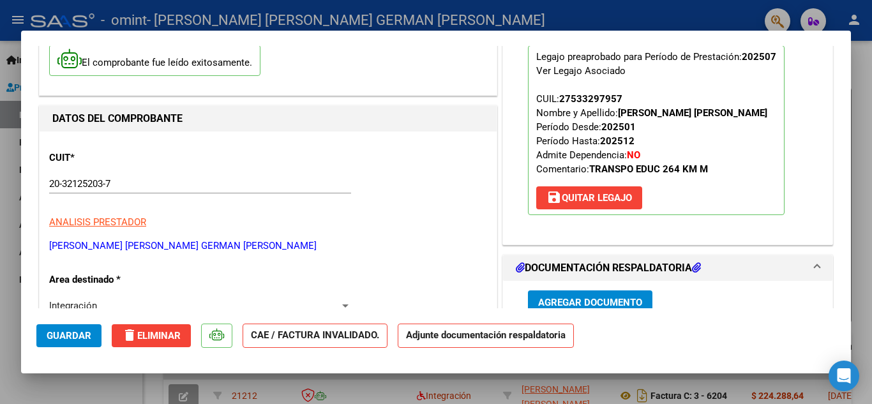
scroll to position [128, 0]
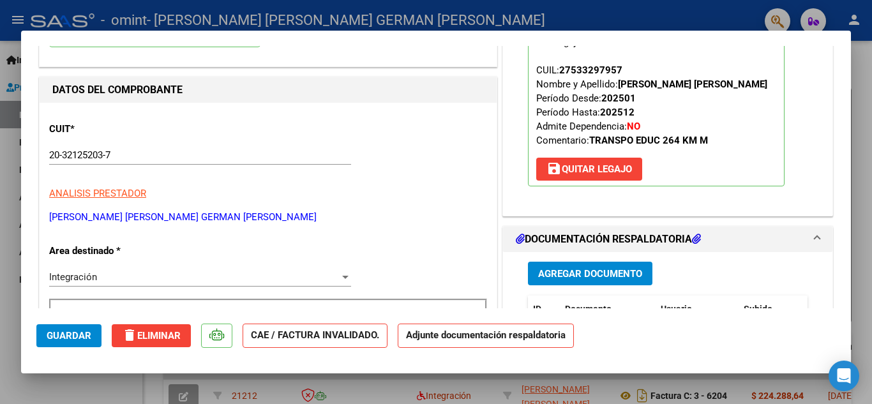
click at [585, 269] on span "Agregar Documento" at bounding box center [590, 273] width 104 height 11
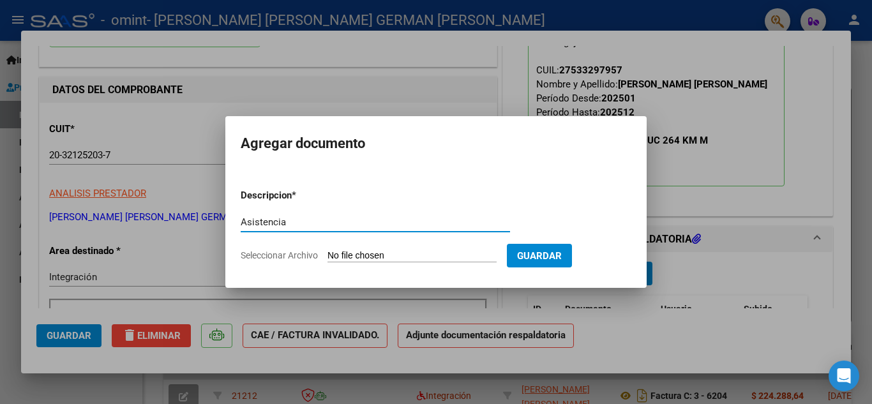
type input "Asistencia"
click at [357, 257] on input "Seleccionar Archivo" at bounding box center [411, 256] width 169 height 12
type input "C:\fakepath\Ruiz Moreno Isabella asistencia 07-2025.pdf"
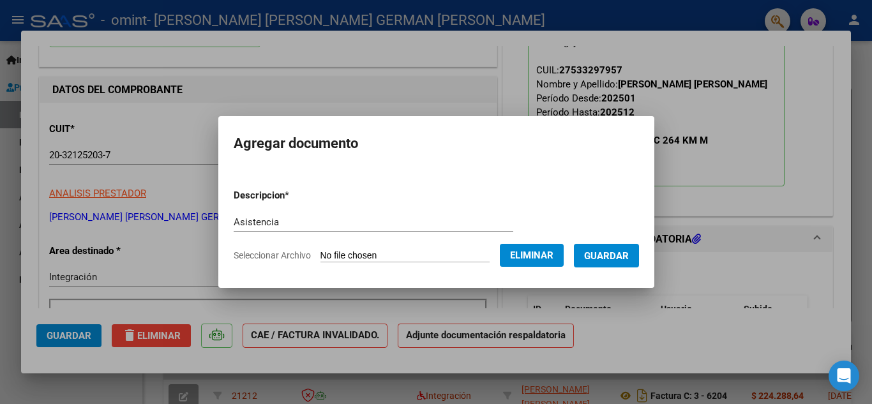
click at [619, 255] on span "Guardar" at bounding box center [606, 255] width 45 height 11
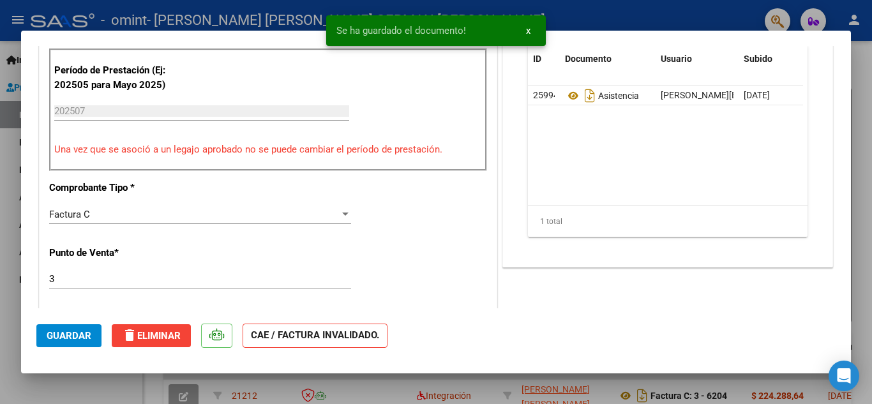
scroll to position [383, 0]
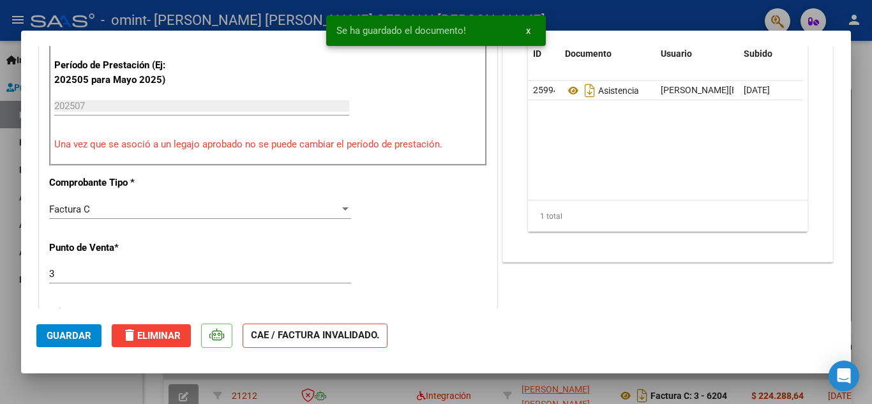
click at [73, 327] on button "Guardar" at bounding box center [68, 335] width 65 height 23
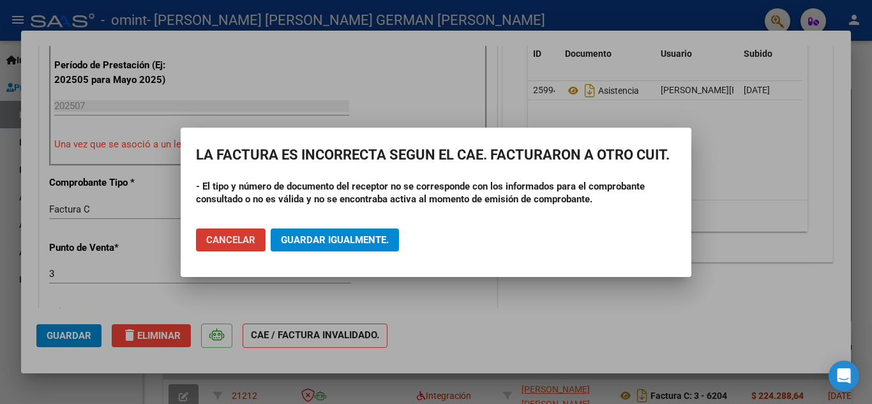
click at [338, 243] on span "Guardar igualmente." at bounding box center [335, 239] width 108 height 11
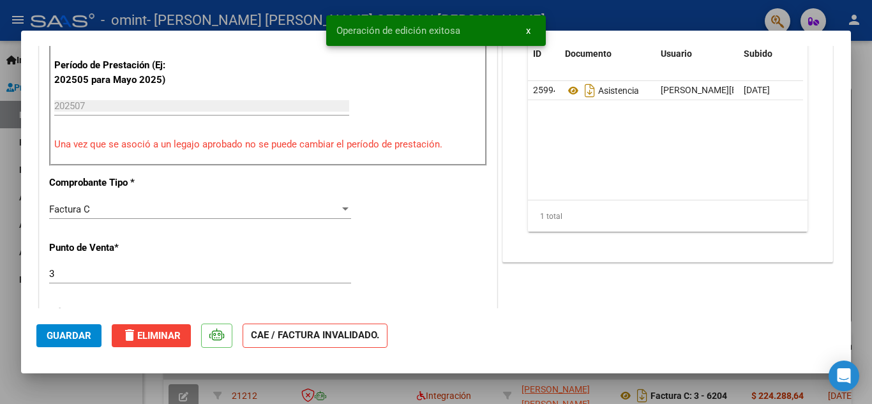
click at [579, 15] on div at bounding box center [436, 202] width 872 height 404
type input "$ 0,00"
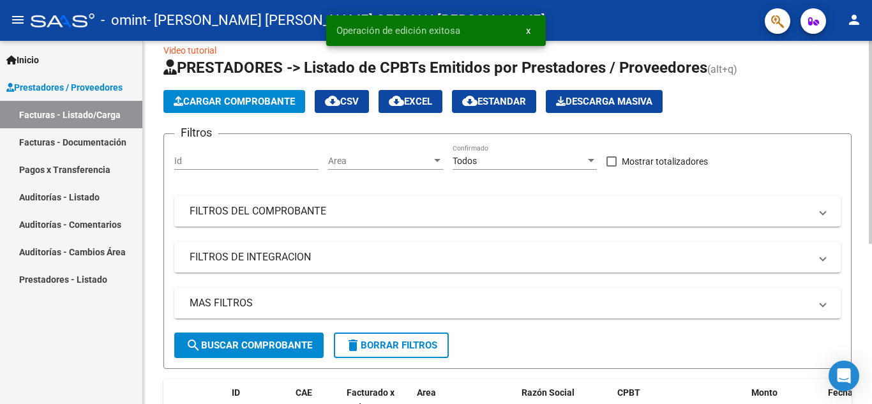
scroll to position [0, 0]
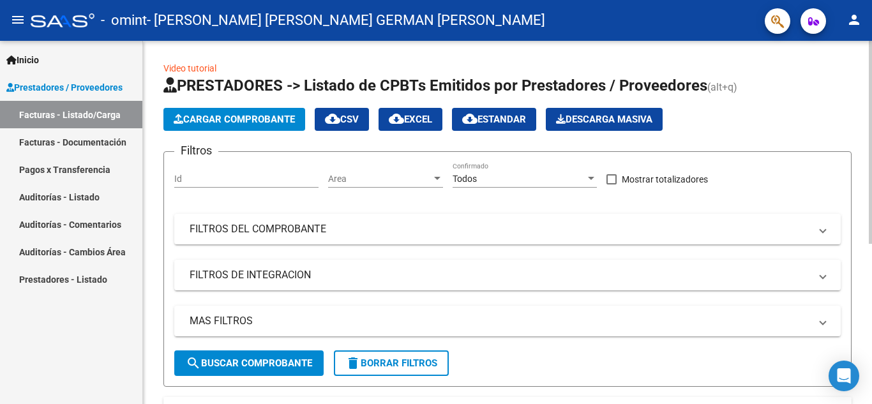
click at [223, 119] on span "Cargar Comprobante" at bounding box center [234, 119] width 121 height 11
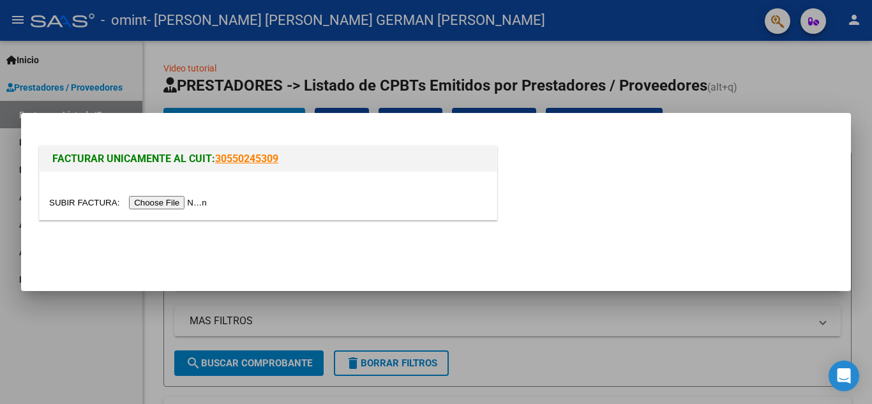
click at [158, 203] on input "file" at bounding box center [129, 202] width 161 height 13
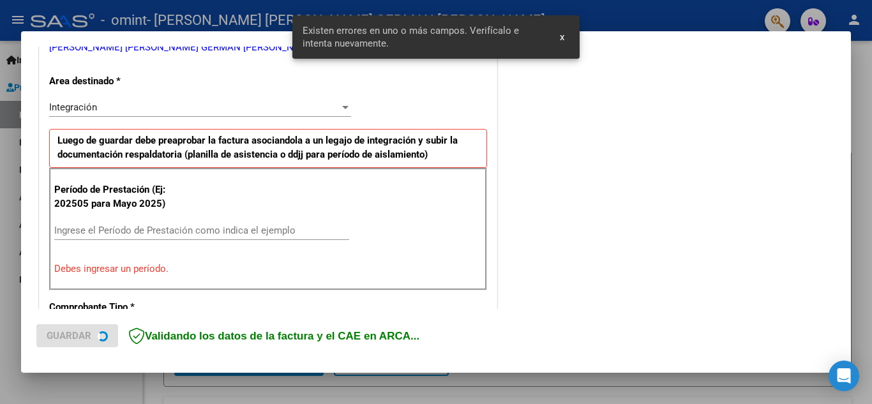
scroll to position [289, 0]
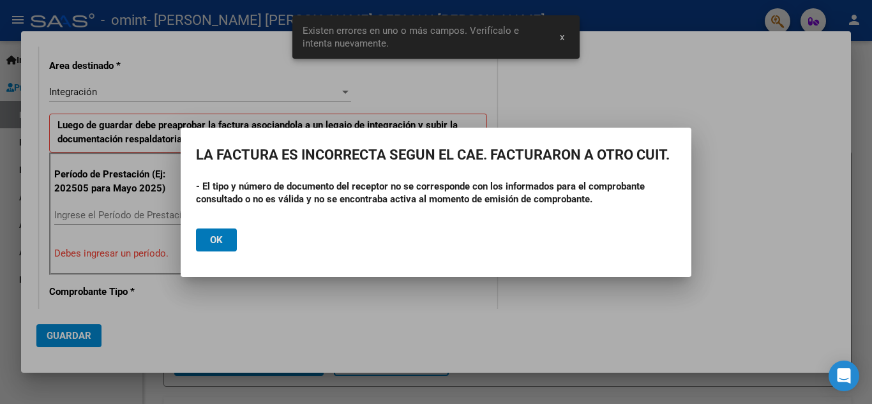
click at [215, 240] on span "Ok" at bounding box center [216, 239] width 13 height 11
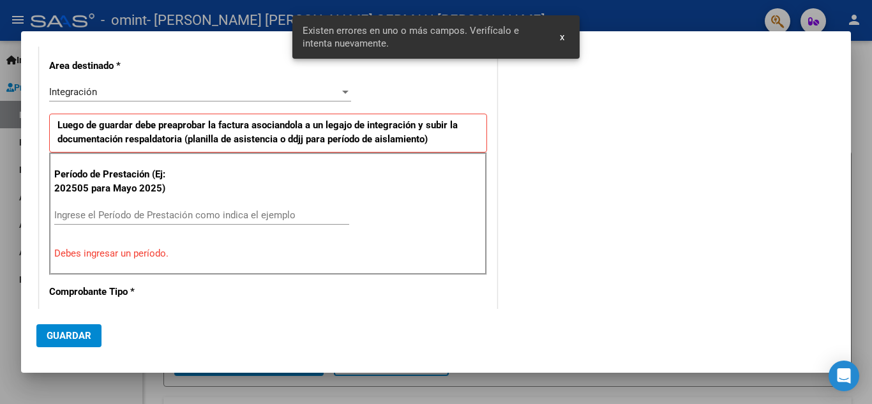
click at [163, 214] on input "Ingrese el Período de Prestación como indica el ejemplo" at bounding box center [201, 214] width 295 height 11
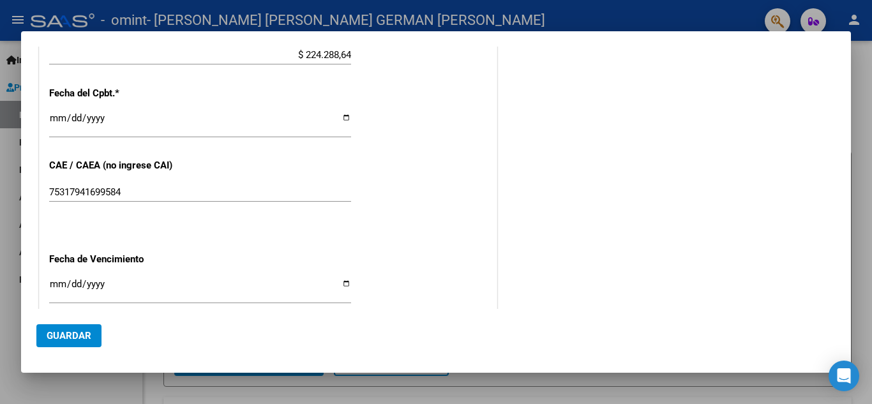
scroll to position [736, 0]
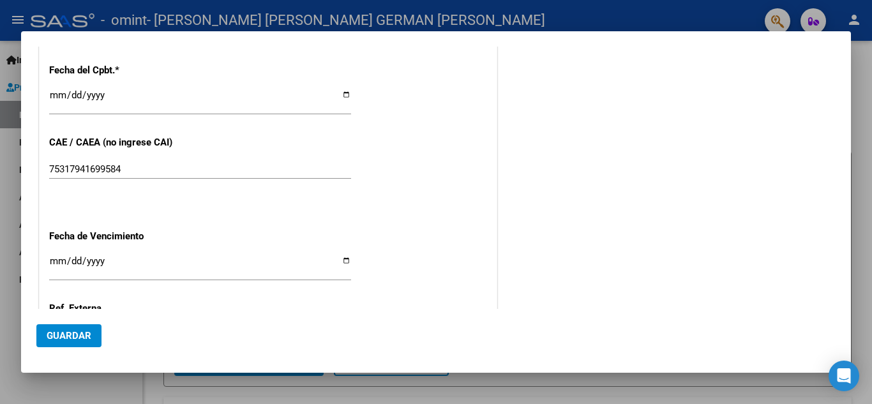
type input "202507"
click at [345, 257] on input "Ingresar la fecha" at bounding box center [200, 266] width 302 height 20
type input "2025-08-14"
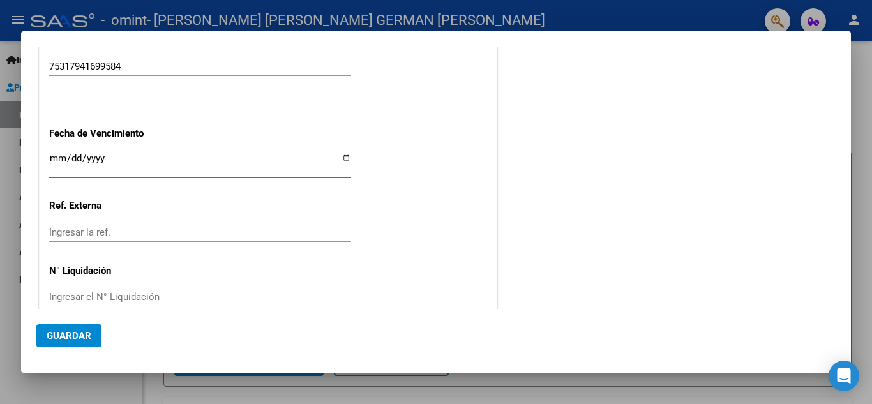
scroll to position [861, 0]
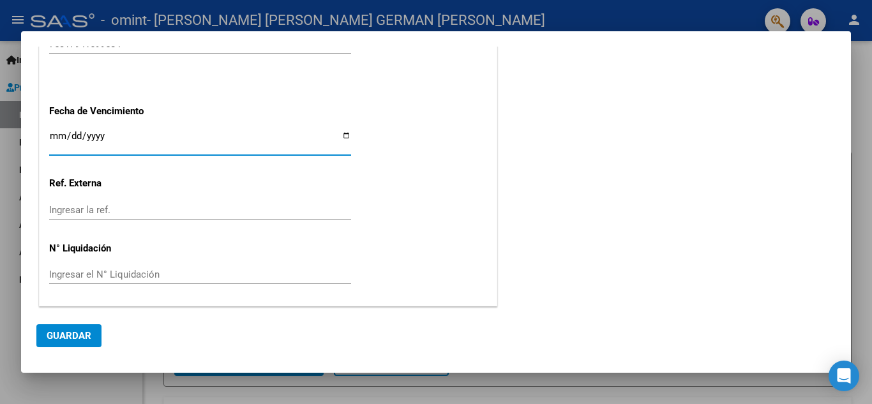
click at [70, 325] on button "Guardar" at bounding box center [68, 335] width 65 height 23
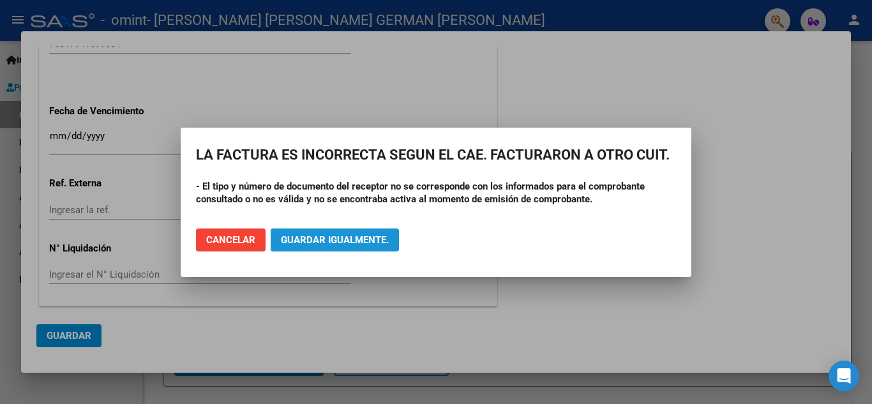
click at [324, 243] on span "Guardar igualmente." at bounding box center [335, 239] width 108 height 11
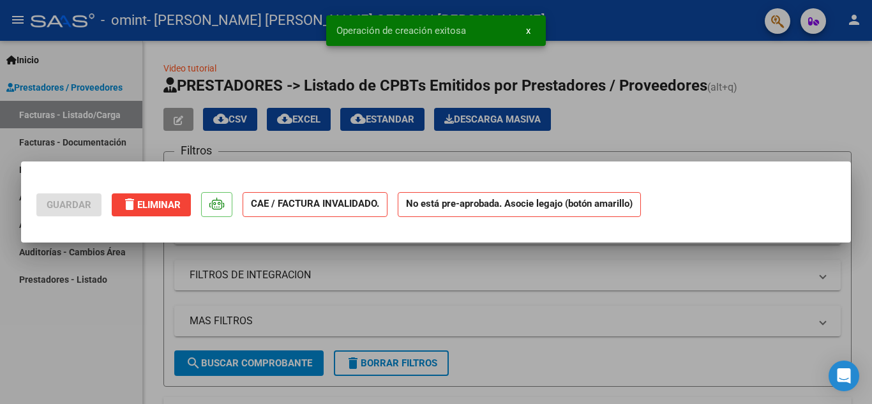
scroll to position [0, 0]
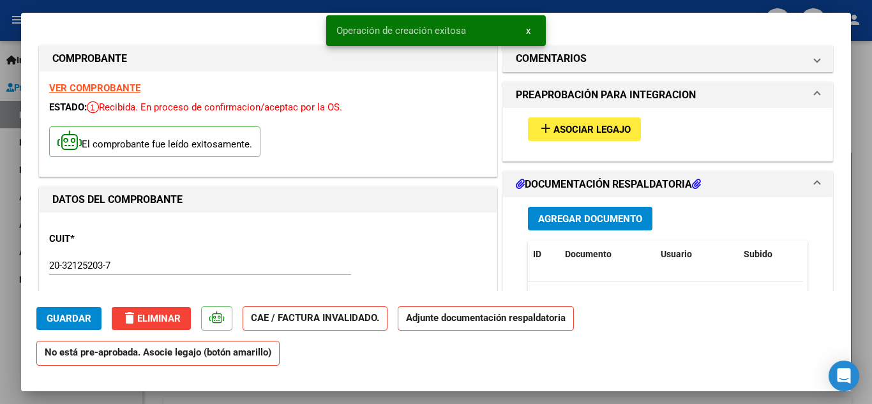
click at [585, 124] on span "Asociar Legajo" at bounding box center [591, 129] width 77 height 11
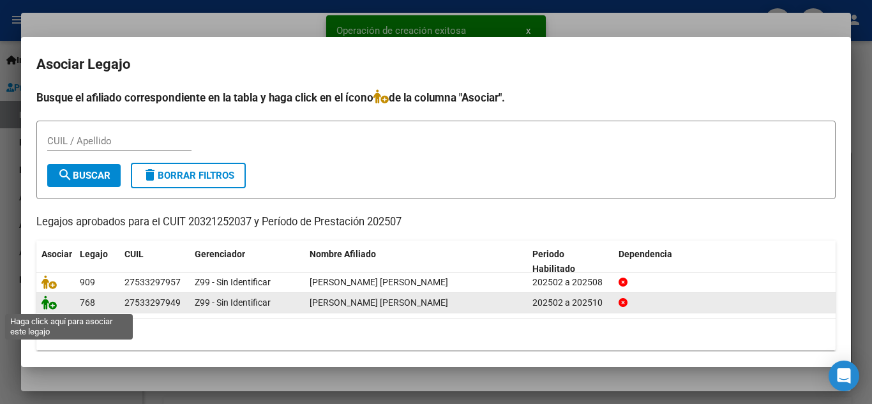
click at [47, 302] on icon at bounding box center [48, 302] width 15 height 14
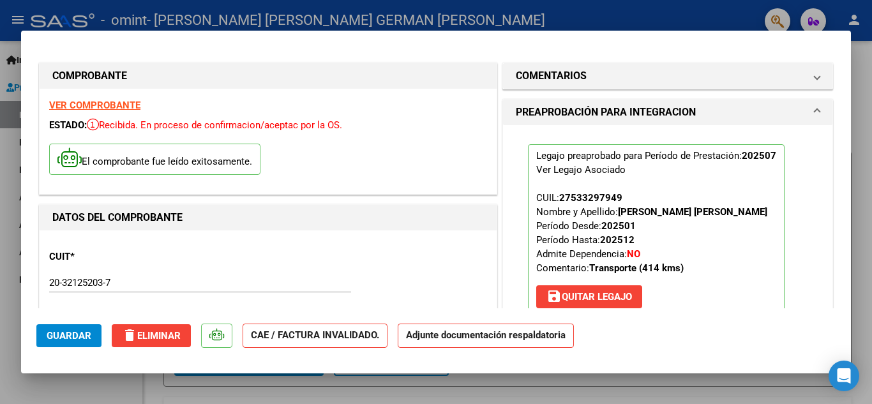
click at [75, 328] on button "Guardar" at bounding box center [68, 335] width 65 height 23
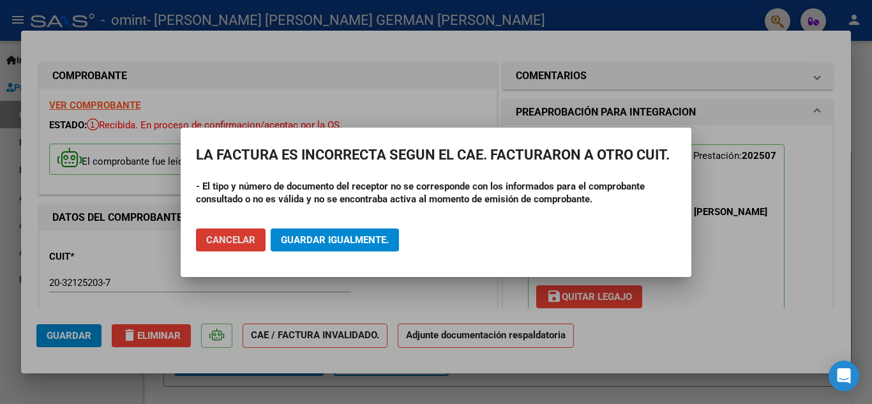
click at [314, 237] on span "Guardar igualmente." at bounding box center [335, 239] width 108 height 11
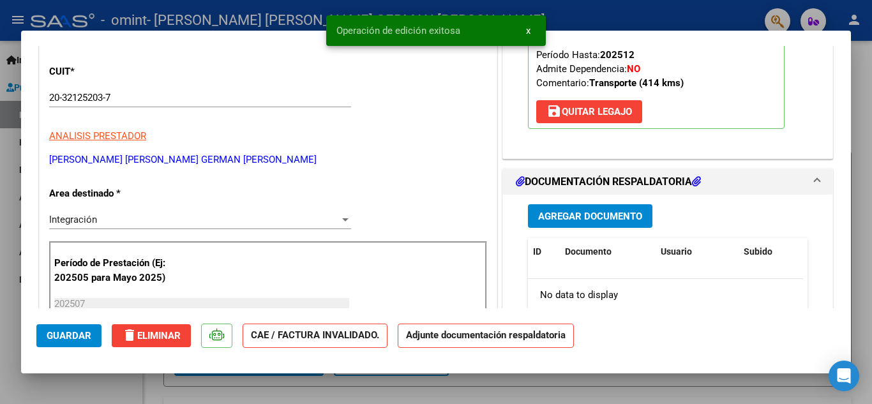
scroll to position [191, 0]
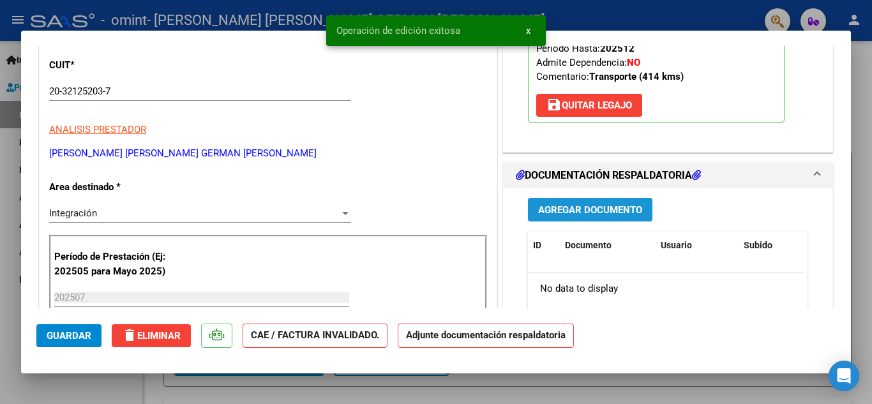
click at [590, 211] on span "Agregar Documento" at bounding box center [590, 209] width 104 height 11
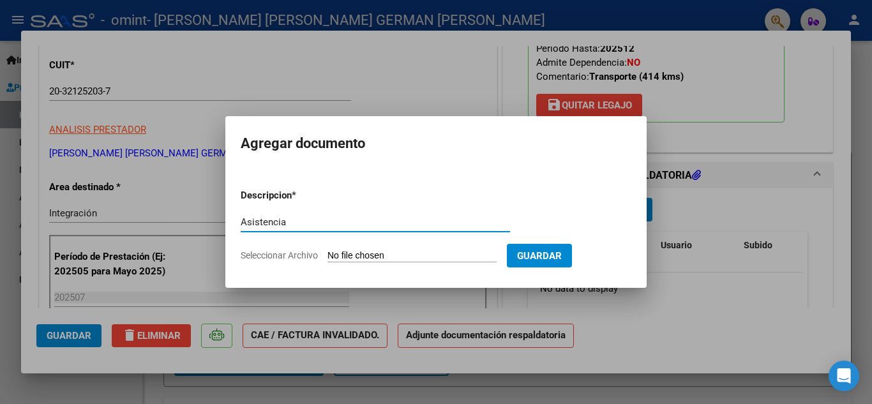
type input "Asistencia"
click at [346, 255] on input "Seleccionar Archivo" at bounding box center [411, 256] width 169 height 12
type input "C:\fakepath\Ruiz Moreno Valentina asistencia 07-2025.pdf"
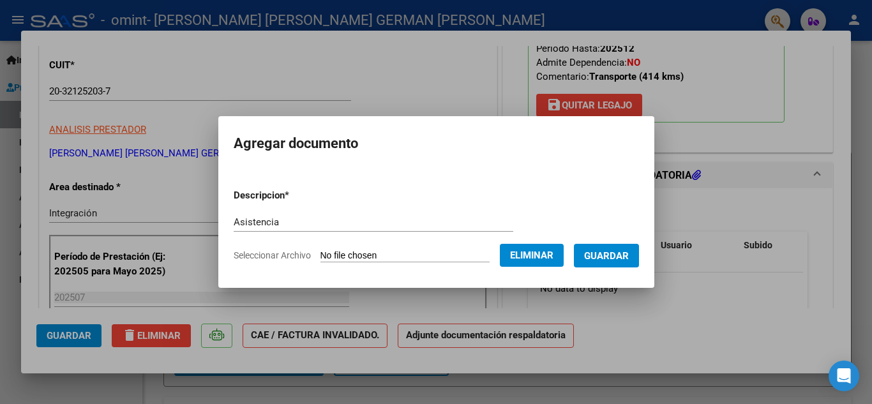
click at [612, 253] on span "Guardar" at bounding box center [606, 255] width 45 height 11
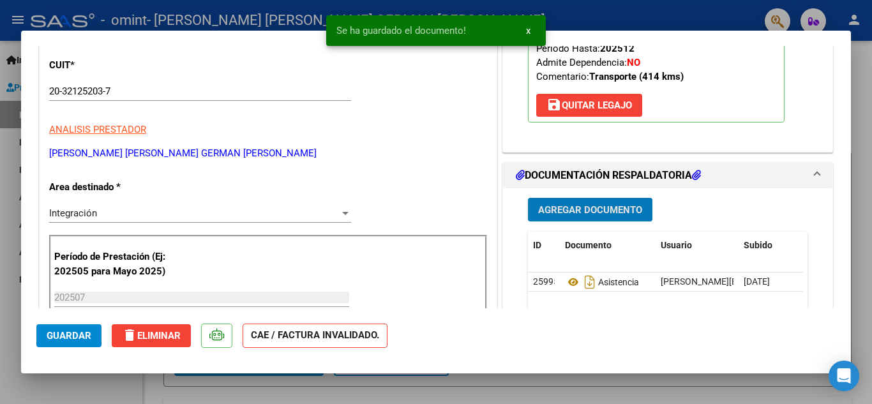
click at [77, 332] on span "Guardar" at bounding box center [69, 335] width 45 height 11
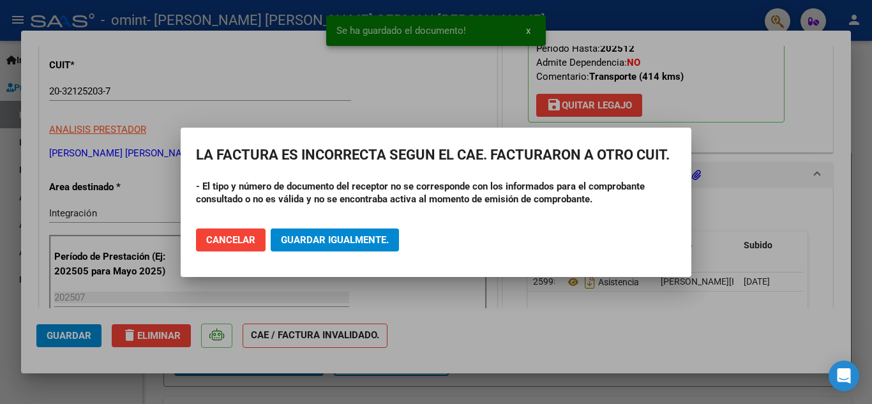
click at [598, 9] on div at bounding box center [436, 202] width 872 height 404
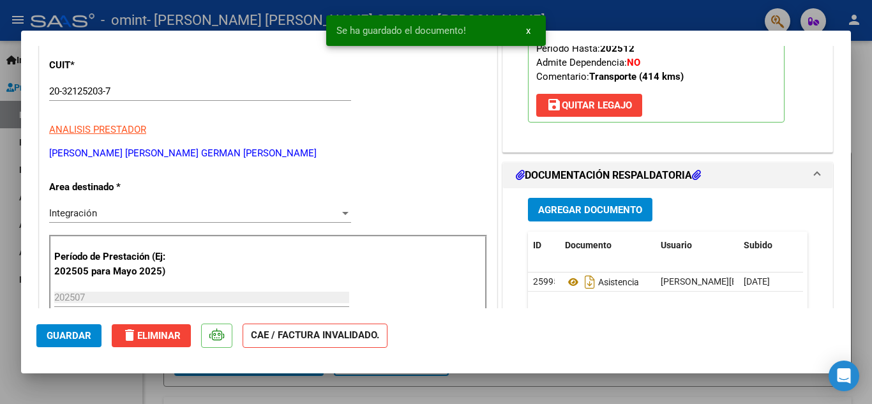
click at [572, 11] on div at bounding box center [436, 202] width 872 height 404
type input "$ 0,00"
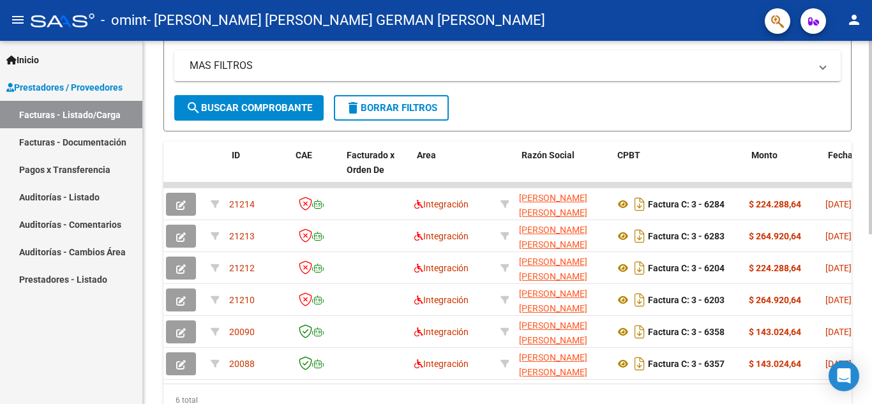
scroll to position [0, 0]
